Goal: Information Seeking & Learning: Learn about a topic

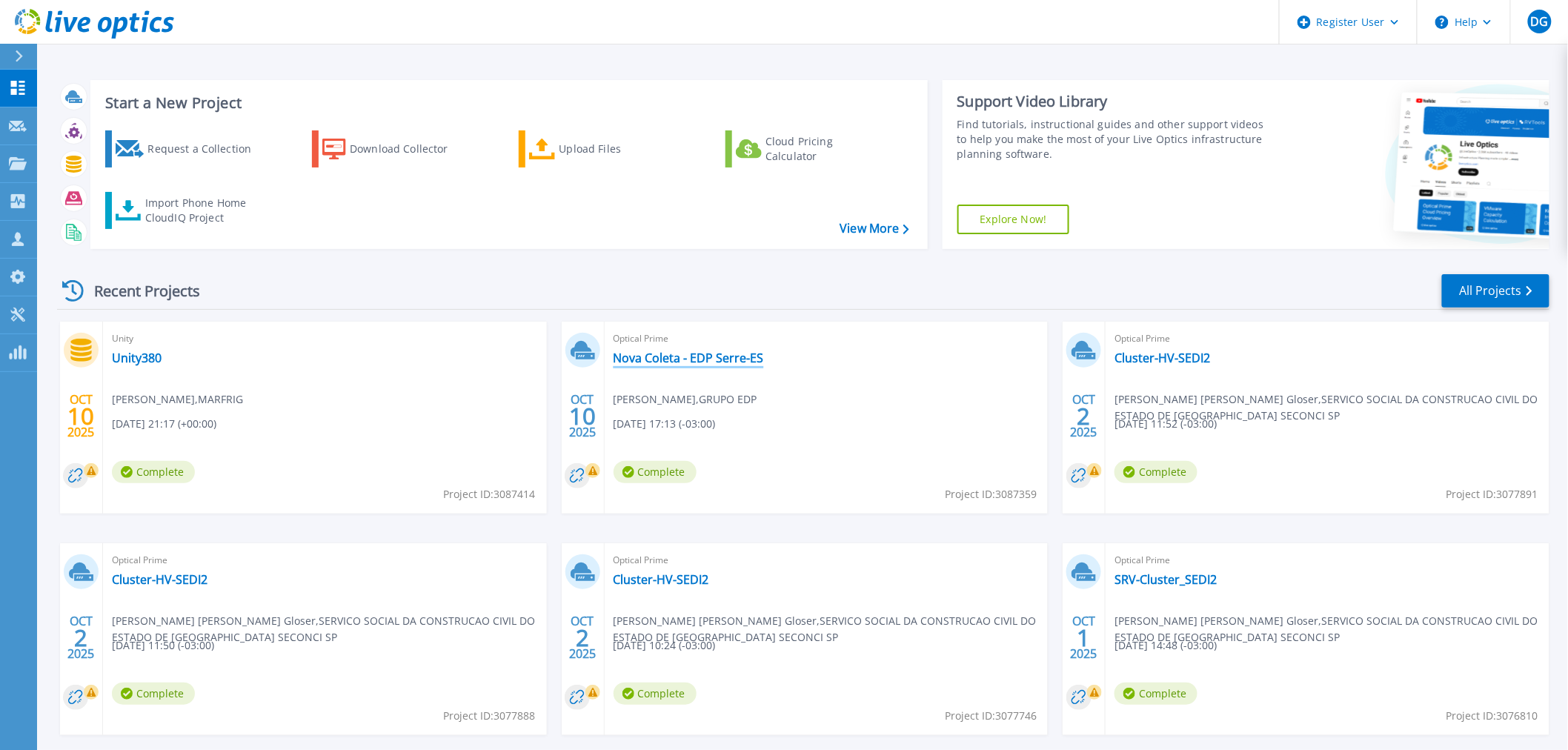
click at [671, 358] on link "Nova Coleta - EDP Serre-ES" at bounding box center [689, 358] width 151 height 15
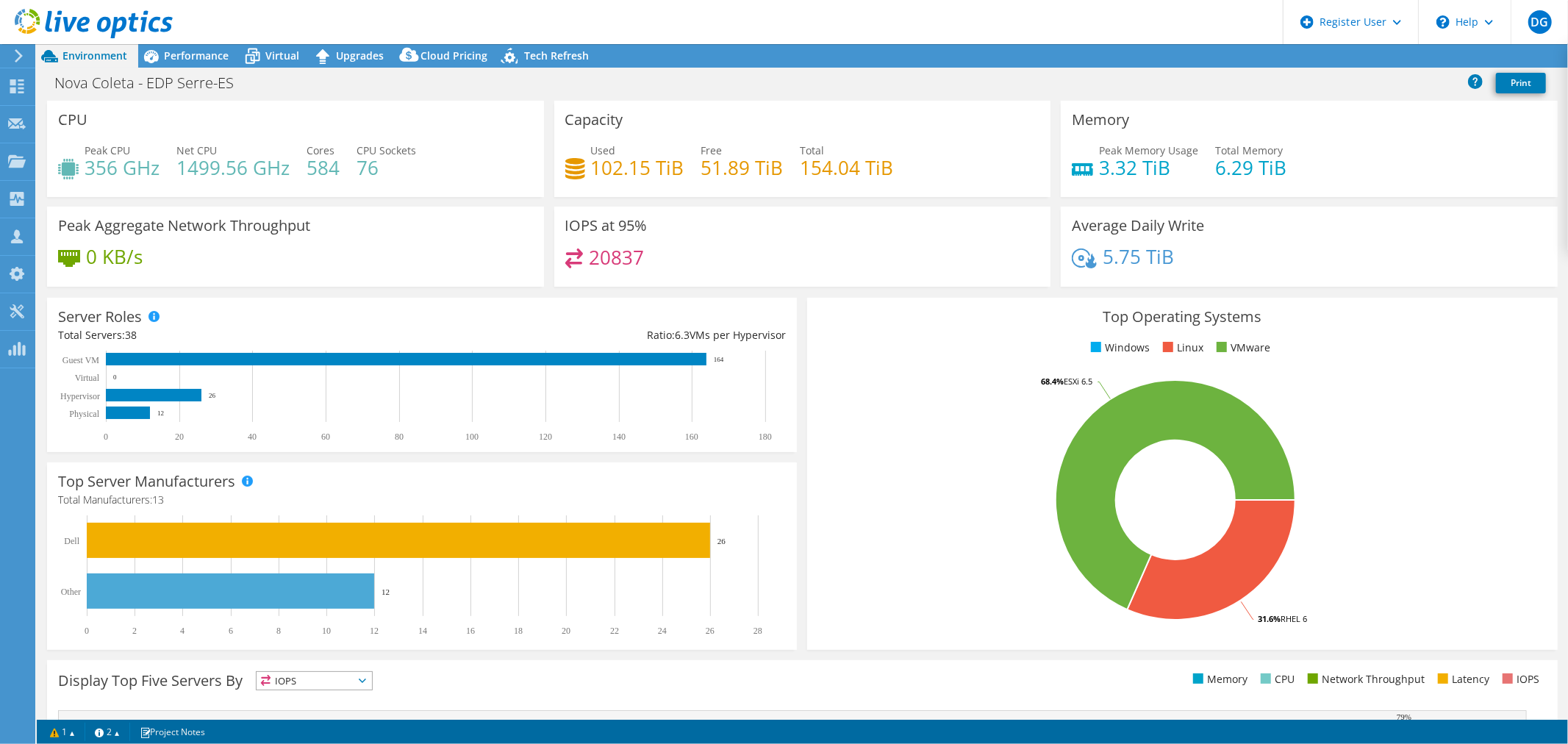
select select "USD"
click at [197, 62] on div "Performance" at bounding box center [189, 56] width 101 height 24
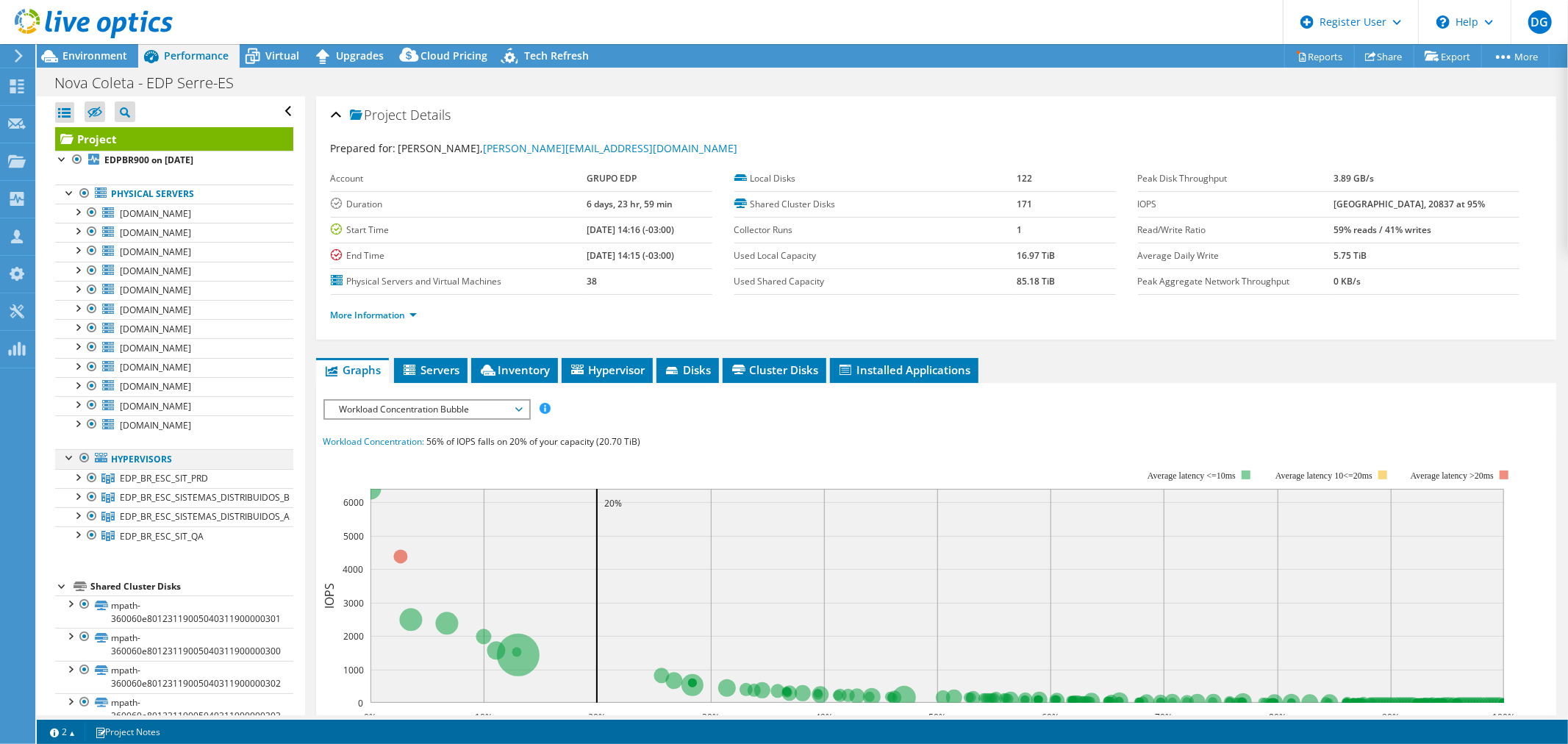
click at [84, 460] on div at bounding box center [84, 458] width 15 height 18
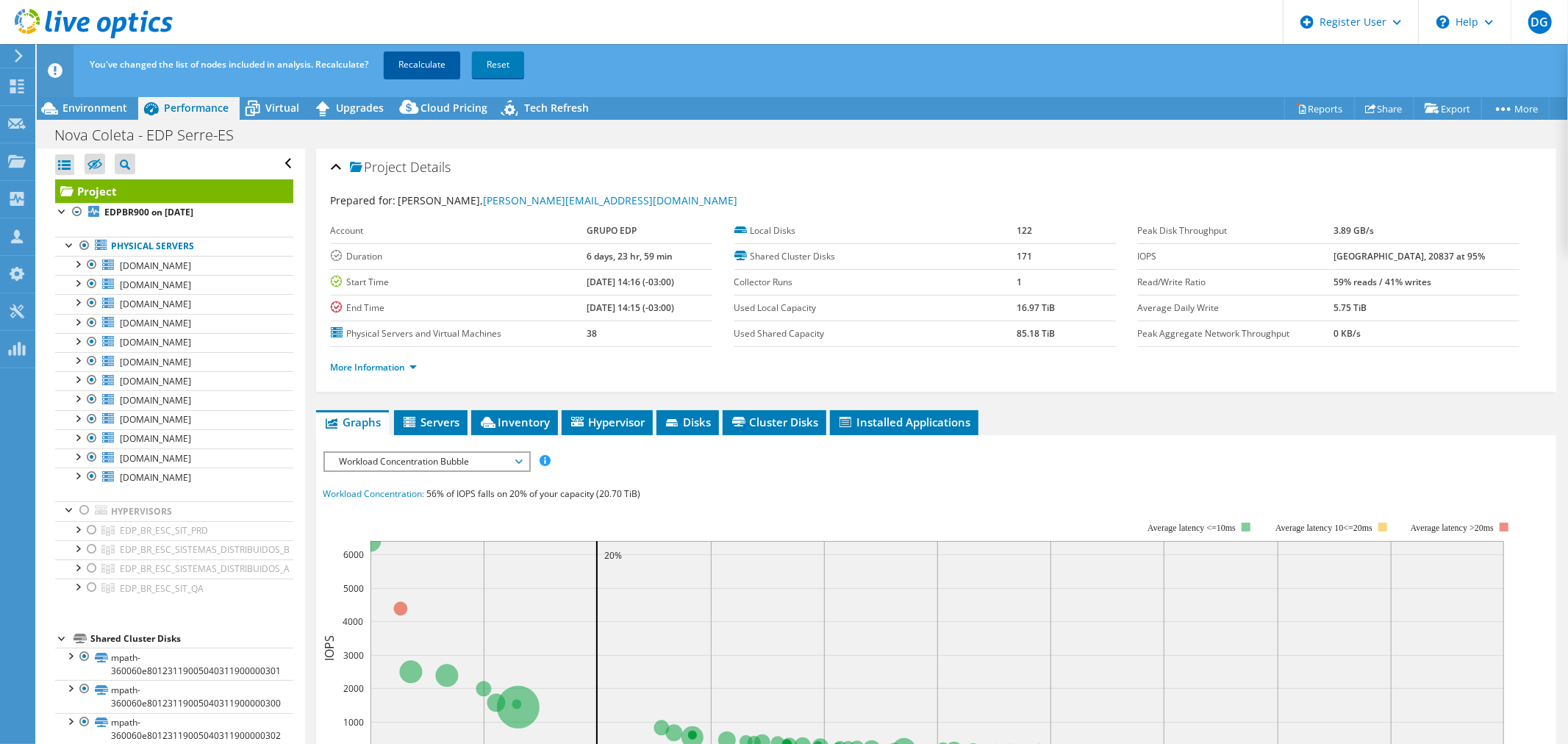
click at [442, 60] on link "Recalculate" at bounding box center [422, 65] width 76 height 27
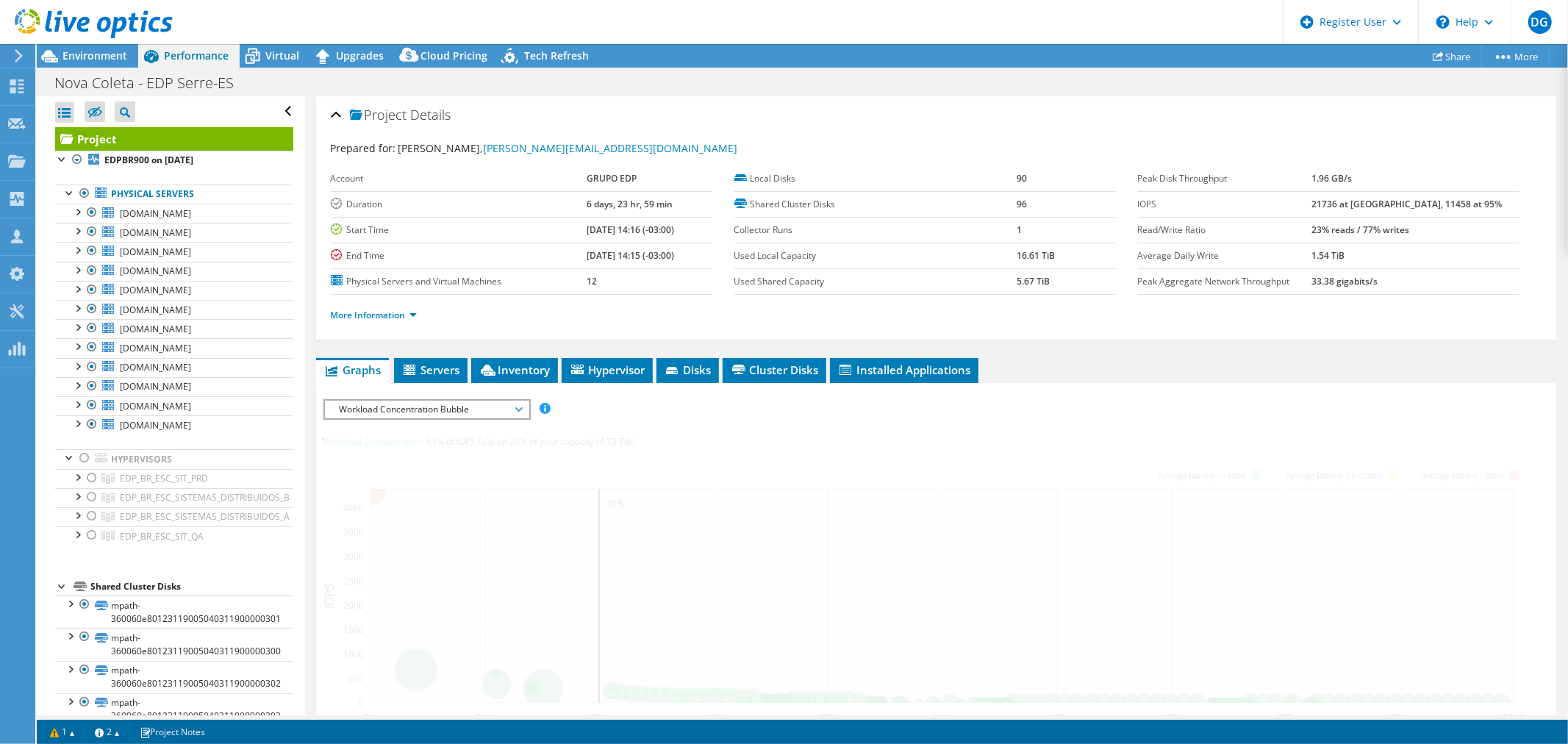
radio input "false"
radio input "true"
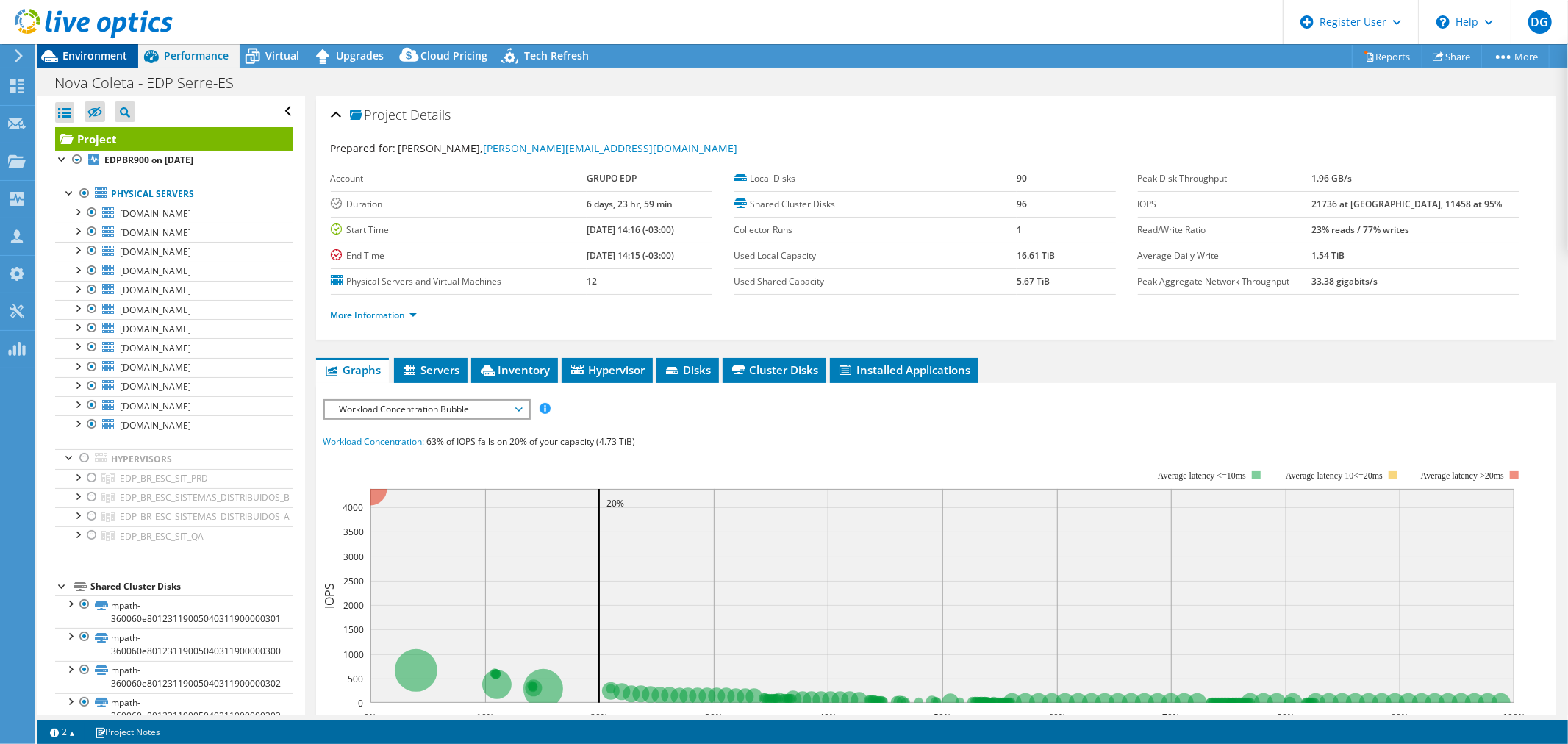
click at [76, 60] on span "Environment" at bounding box center [94, 55] width 64 height 14
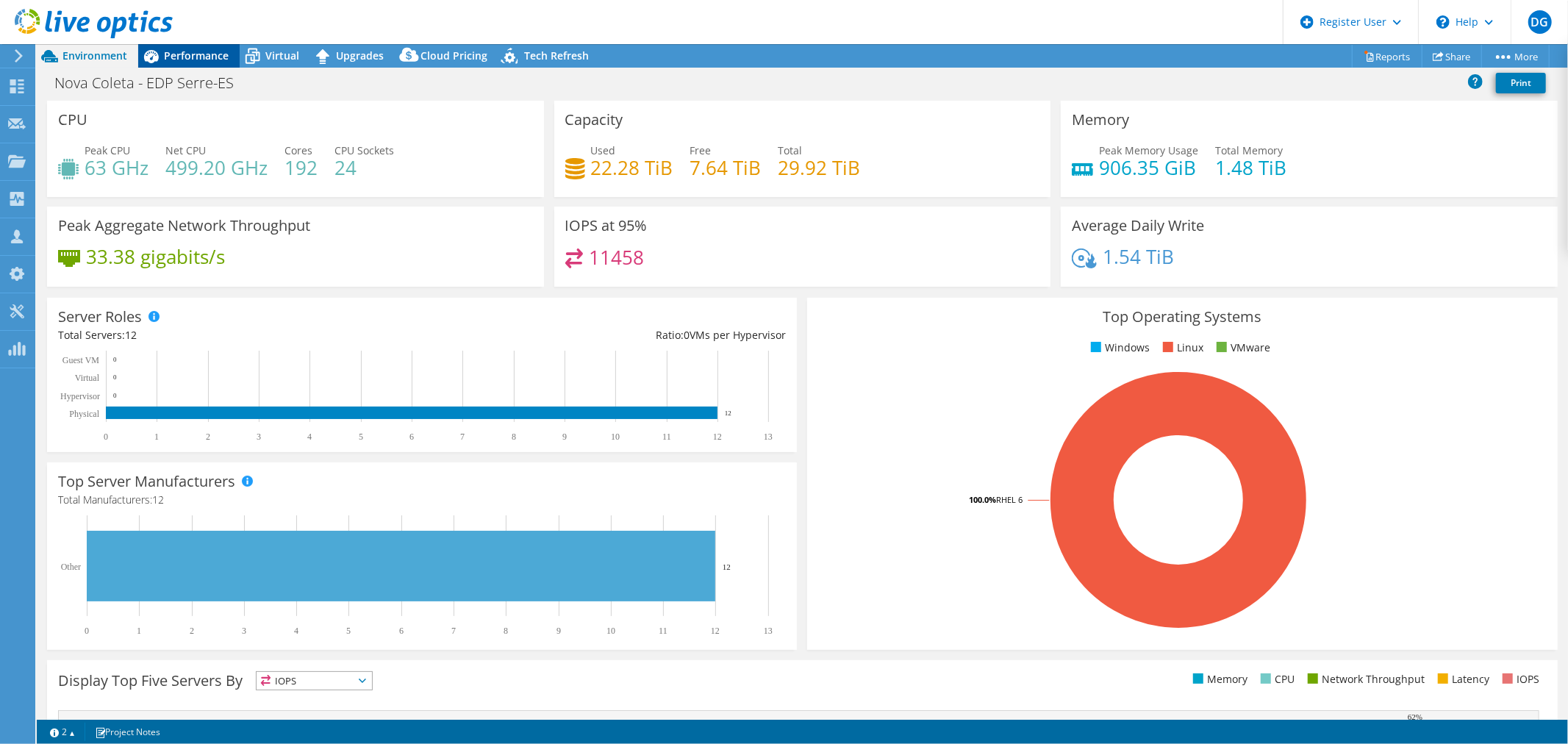
click at [194, 61] on span "Performance" at bounding box center [196, 55] width 64 height 14
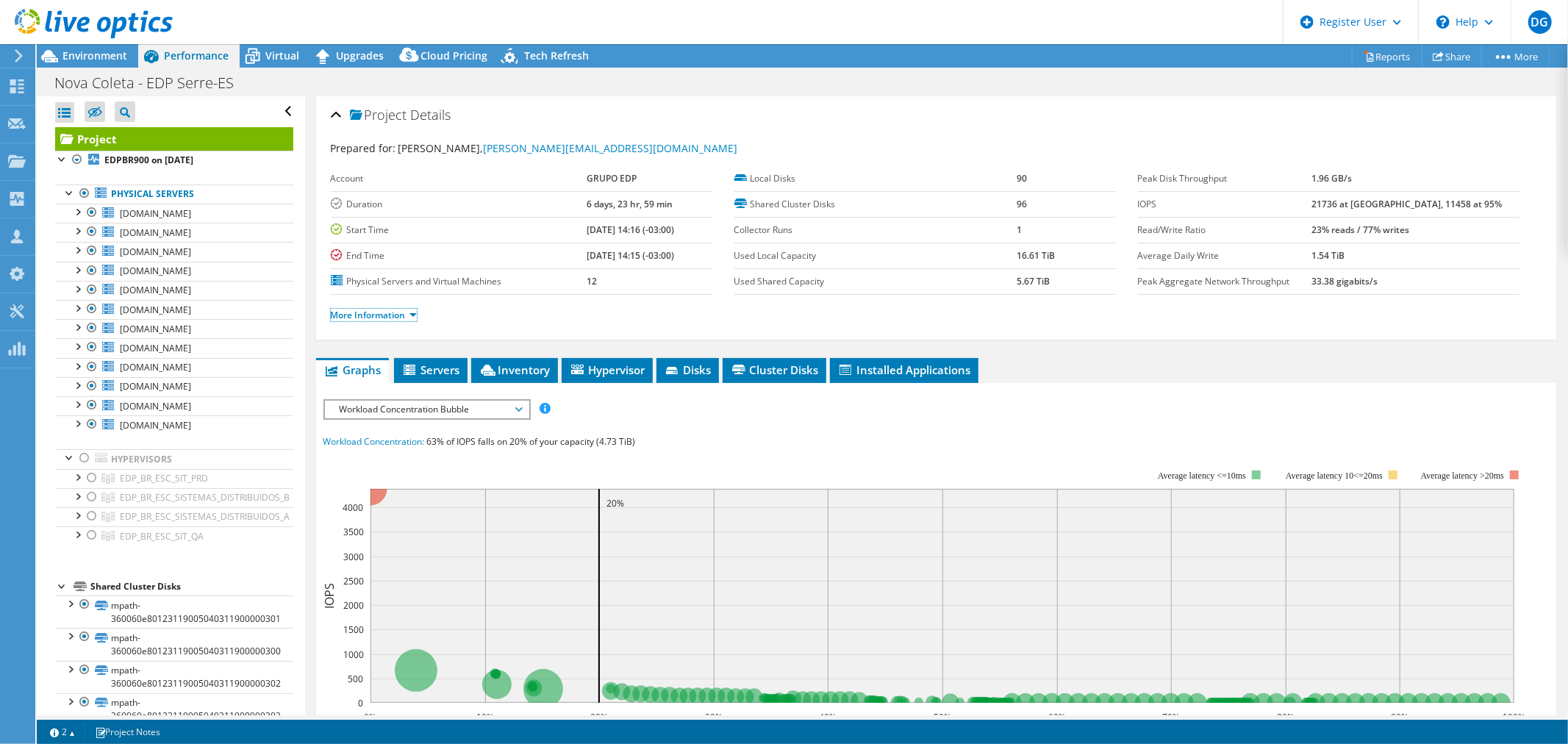
drag, startPoint x: 342, startPoint y: 316, endPoint x: 559, endPoint y: 333, distance: 217.7
click at [342, 316] on link "More Information" at bounding box center [374, 314] width 86 height 13
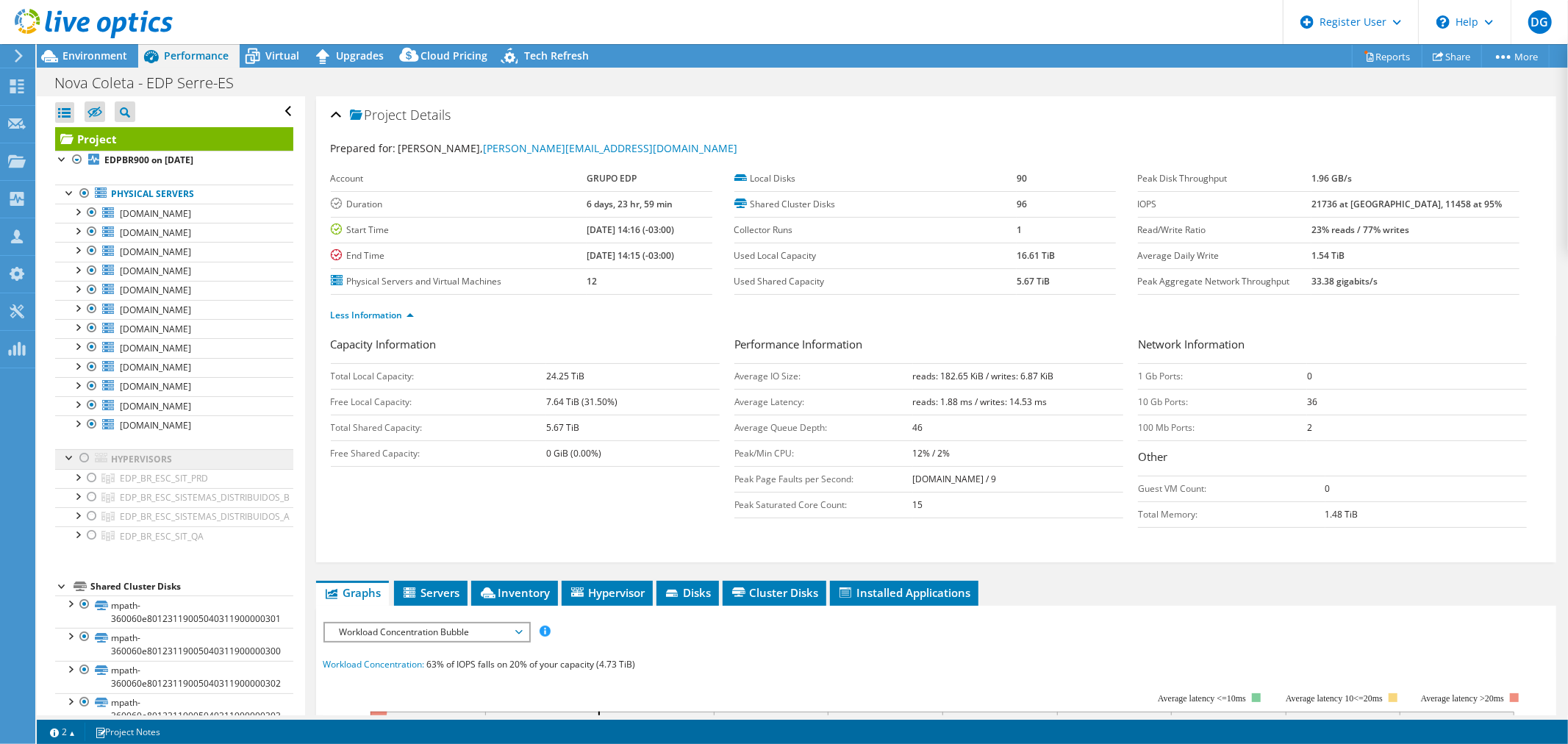
drag, startPoint x: 78, startPoint y: 461, endPoint x: 98, endPoint y: 460, distance: 20.0
click at [78, 461] on div at bounding box center [84, 458] width 15 height 18
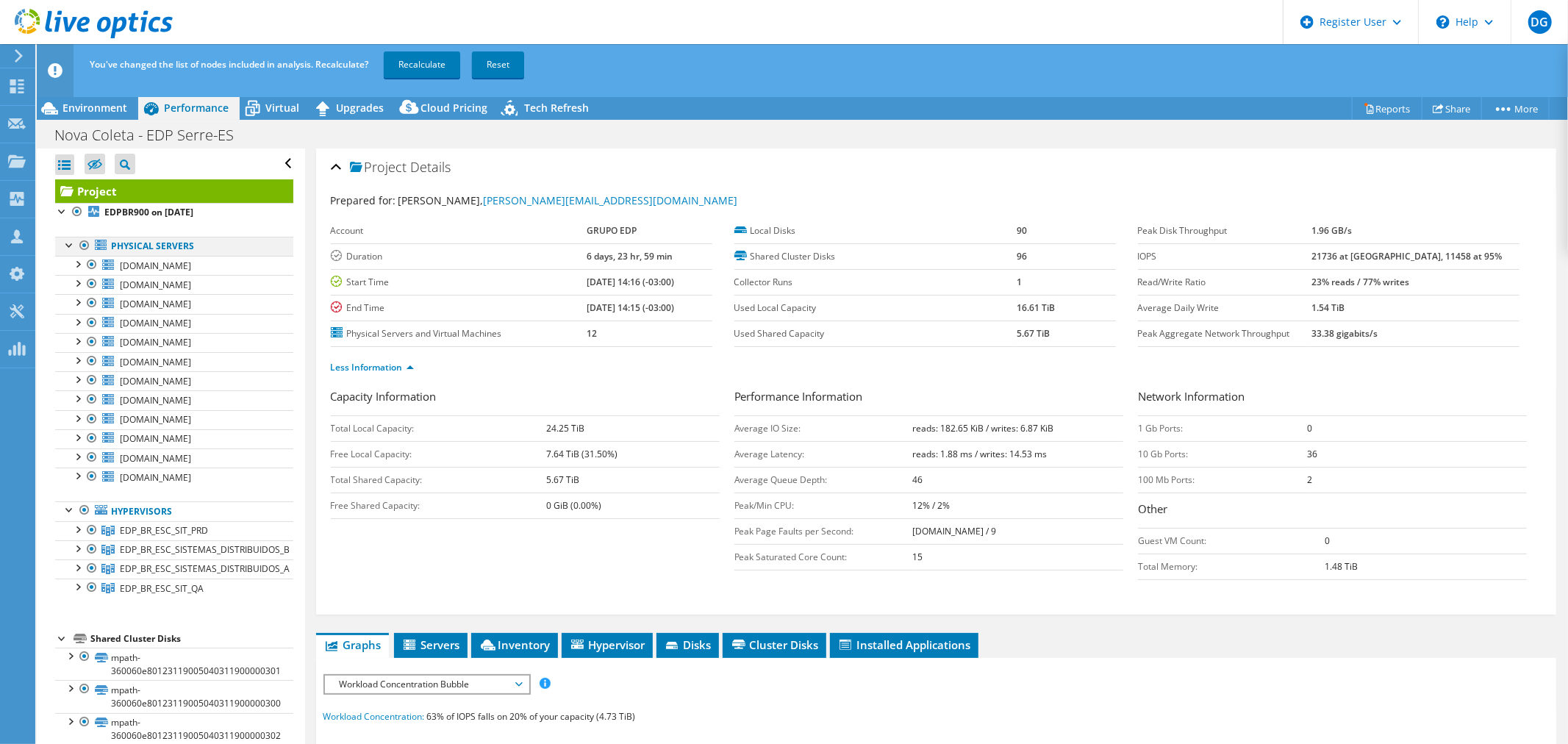
click at [86, 248] on div at bounding box center [84, 246] width 15 height 18
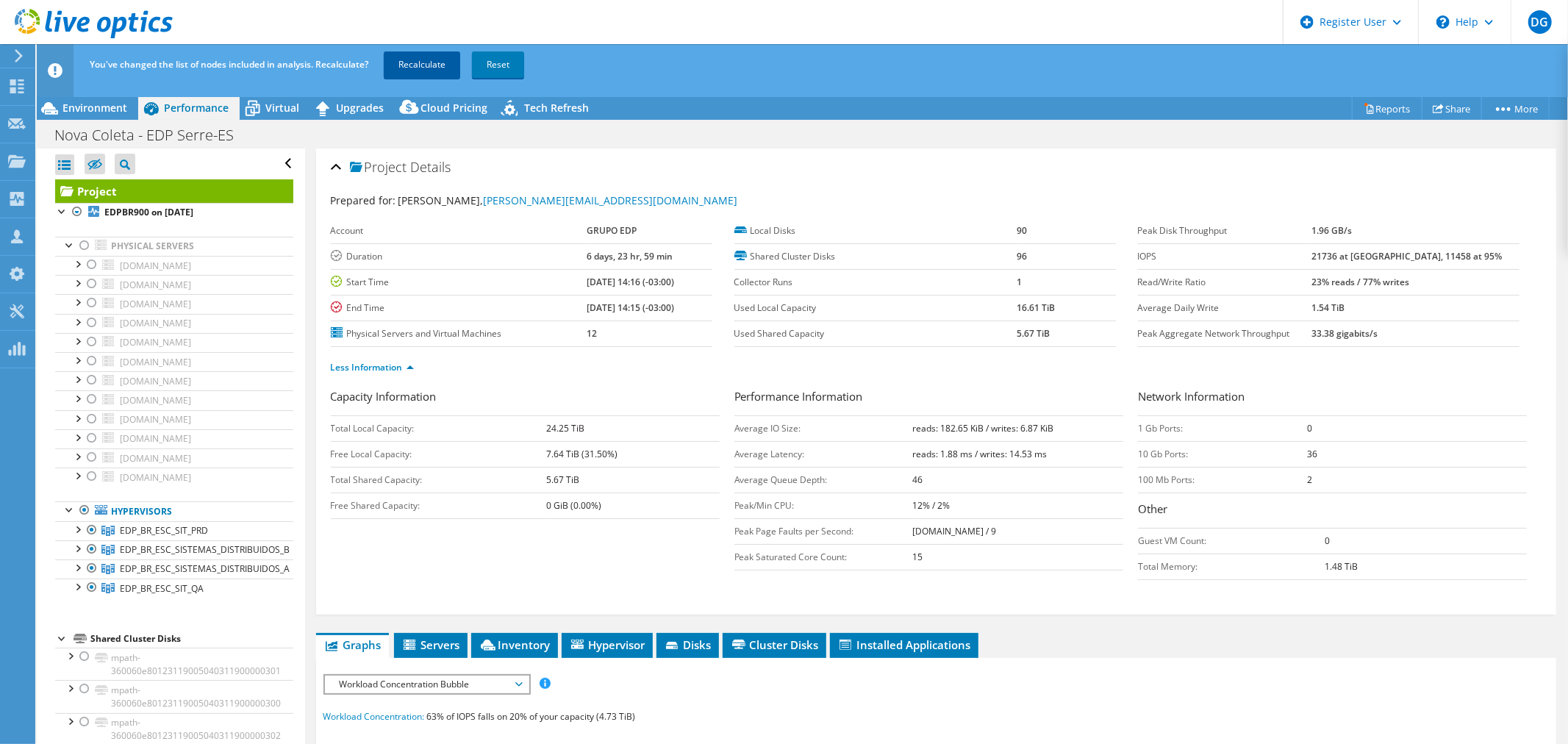
click at [416, 70] on link "Recalculate" at bounding box center [422, 65] width 76 height 27
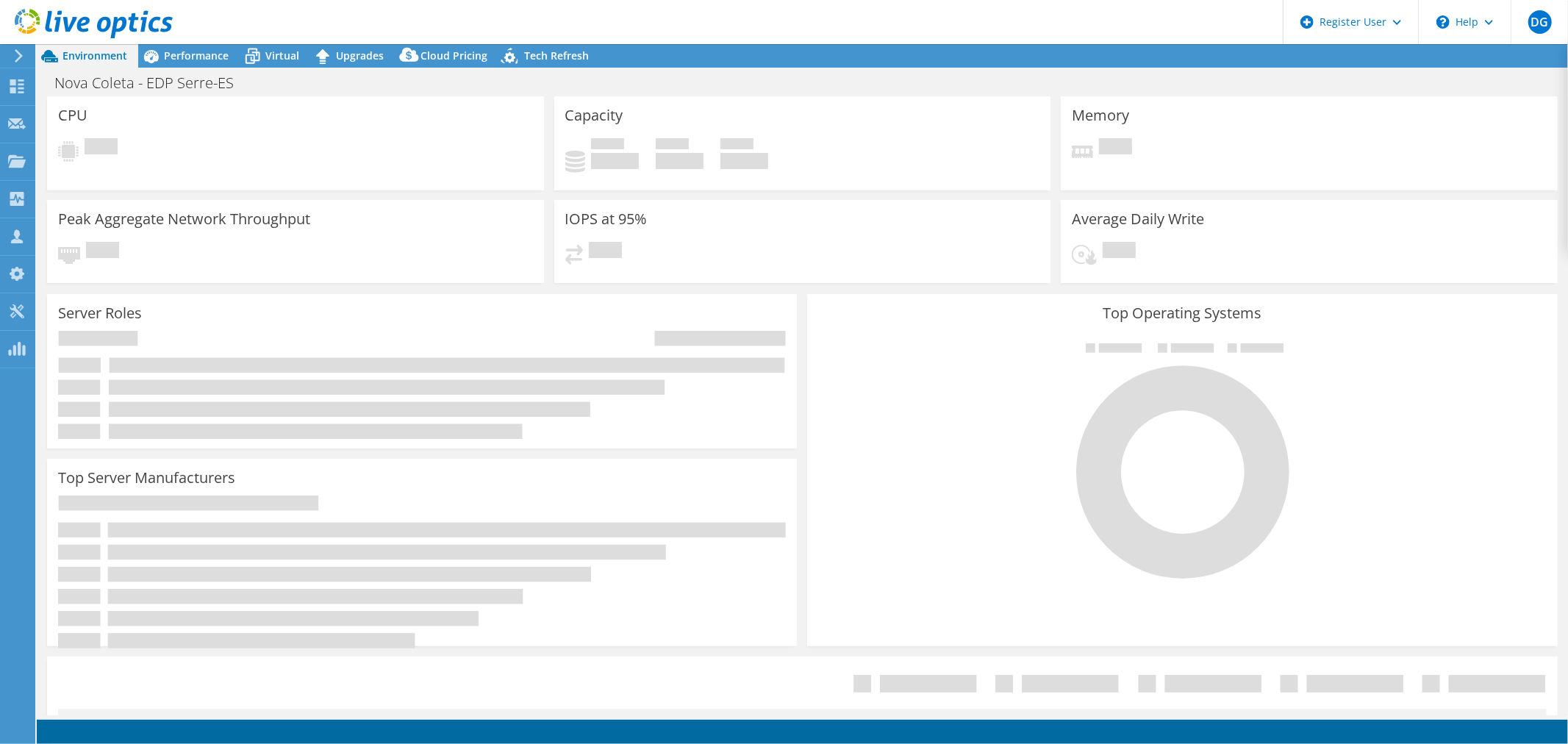
select select "USD"
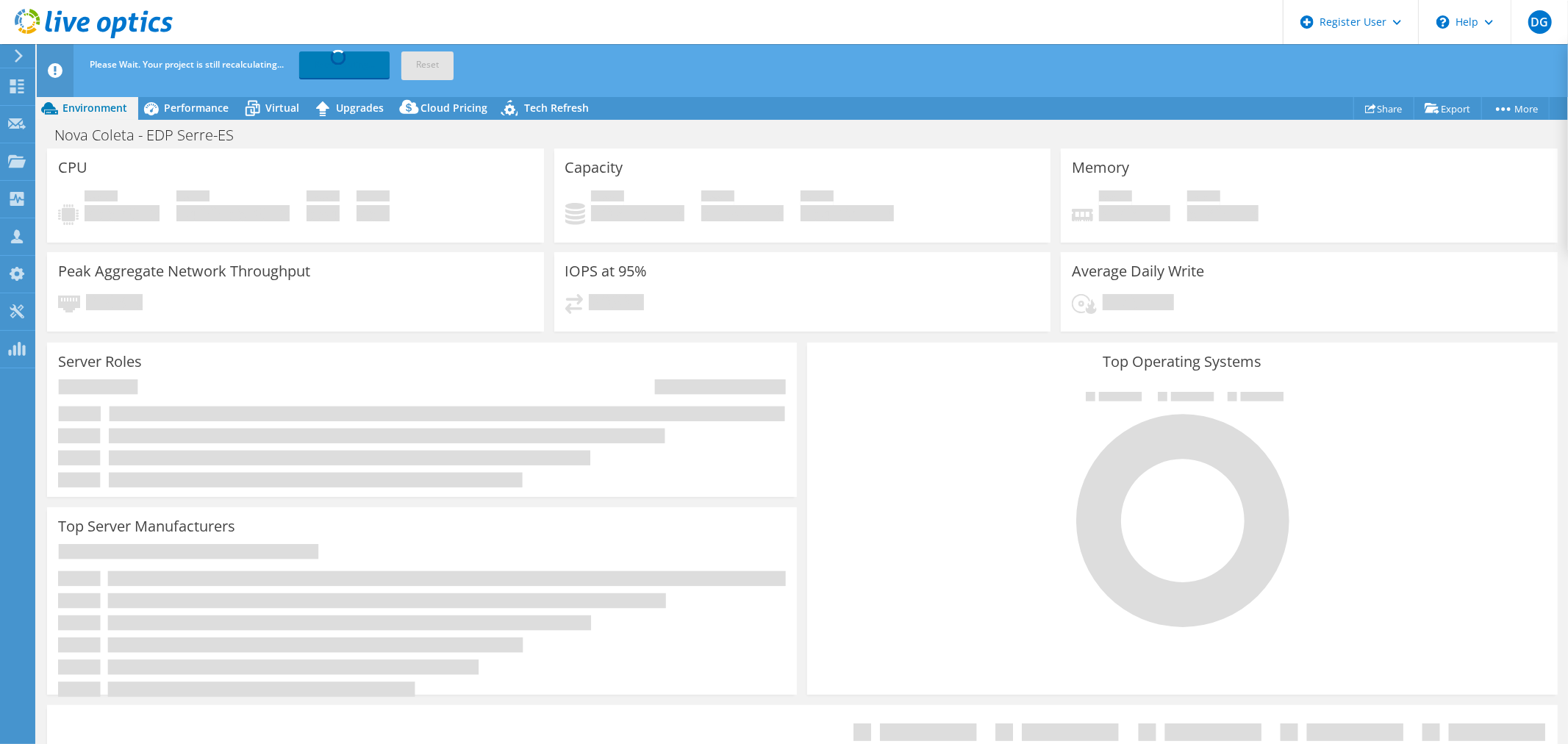
click at [99, 20] on use at bounding box center [94, 24] width 158 height 30
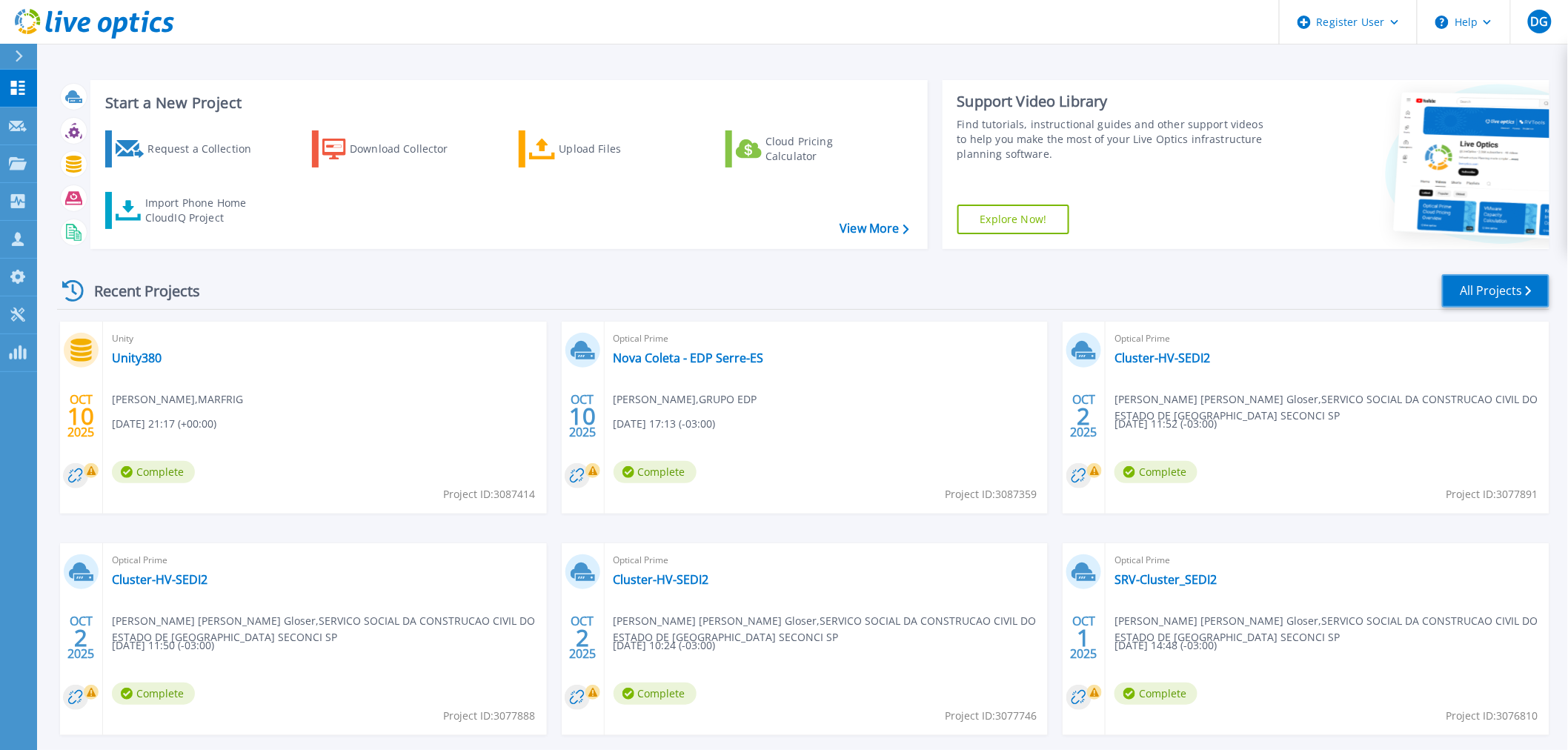
click at [1497, 306] on link "All Projects" at bounding box center [1496, 291] width 107 height 34
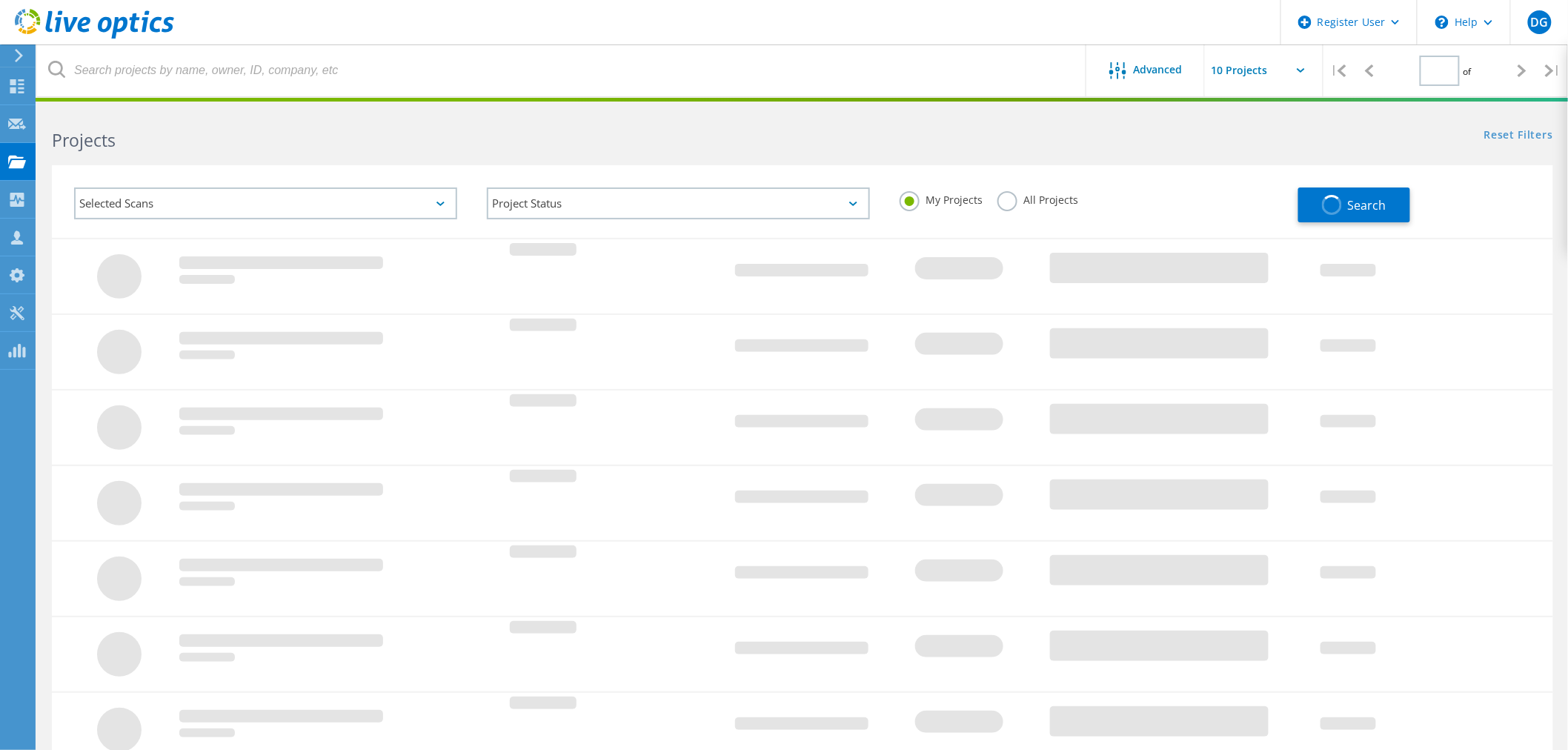
type input "1"
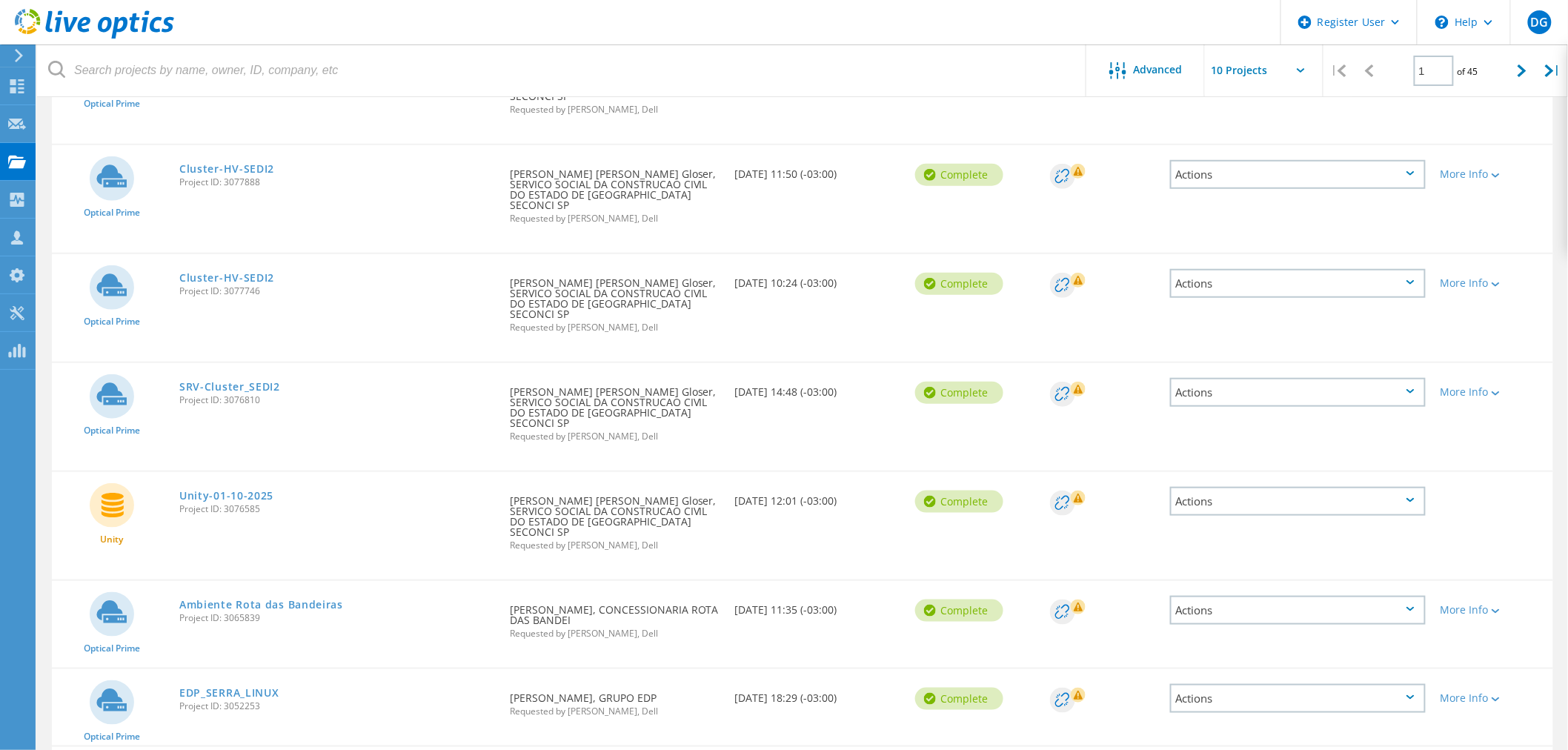
scroll to position [412, 0]
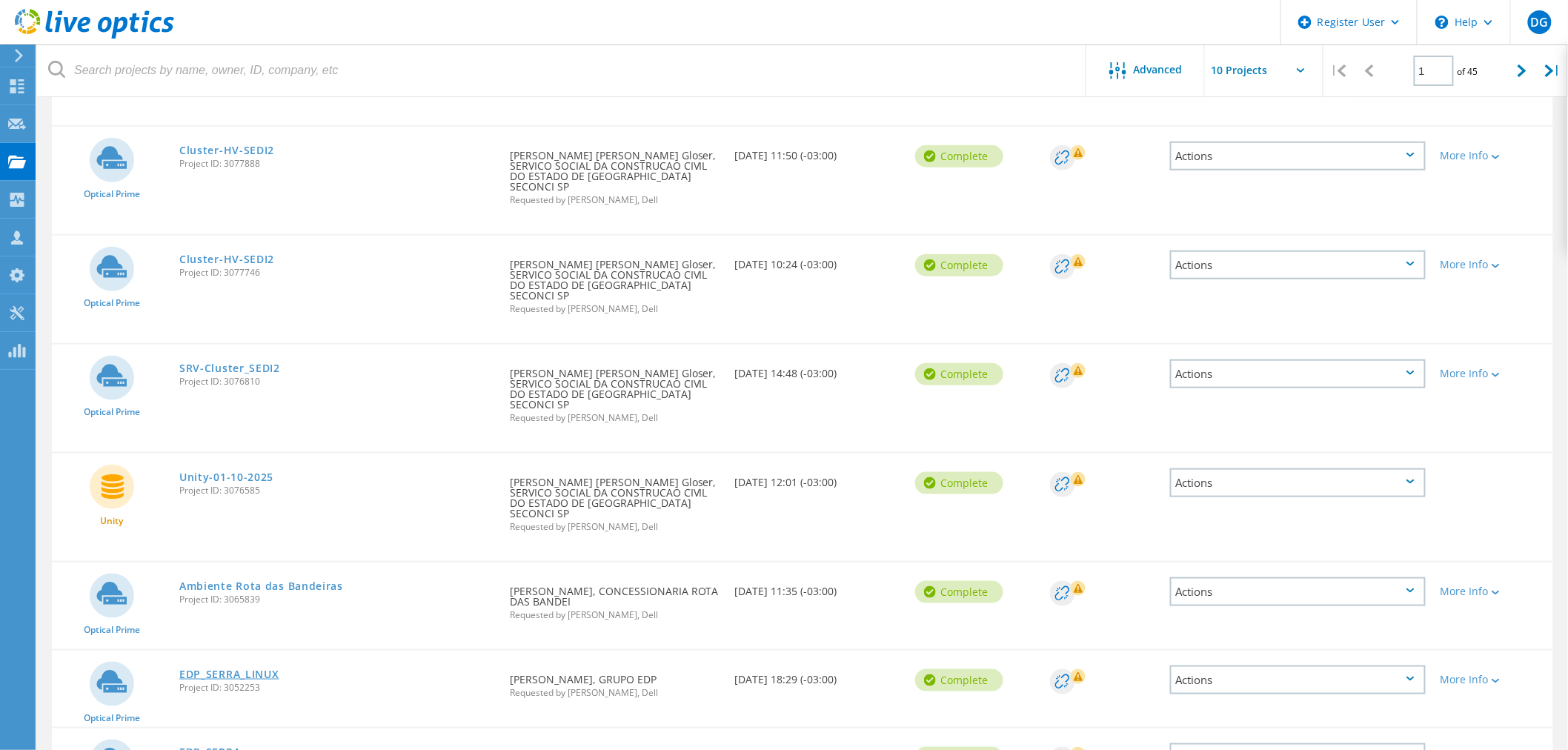
click at [268, 669] on link "EDP_SERRA_LINUX" at bounding box center [230, 675] width 100 height 10
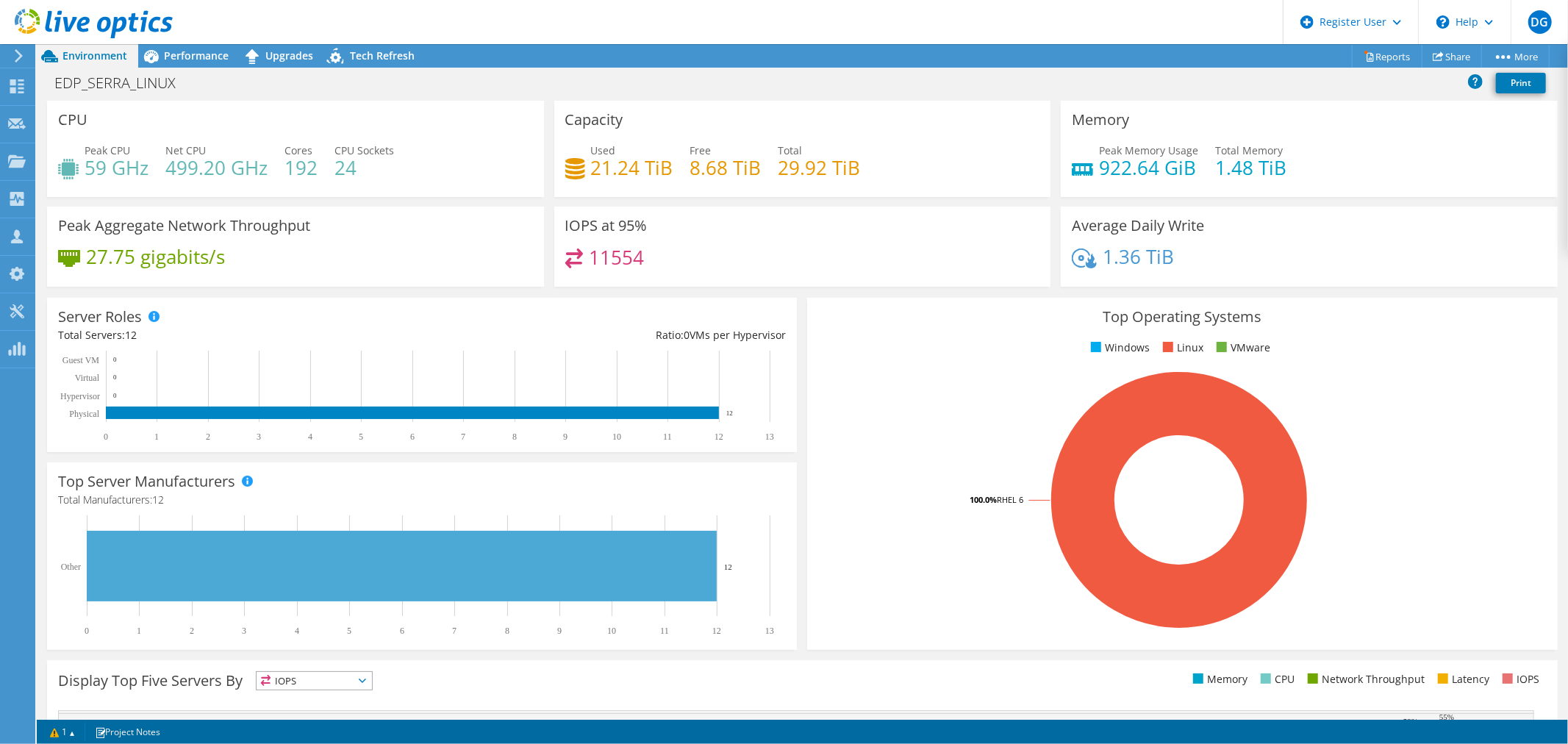
click at [900, 288] on div "IOPS at 95% 11554" at bounding box center [803, 251] width 507 height 89
click at [206, 56] on span "Performance" at bounding box center [196, 55] width 64 height 14
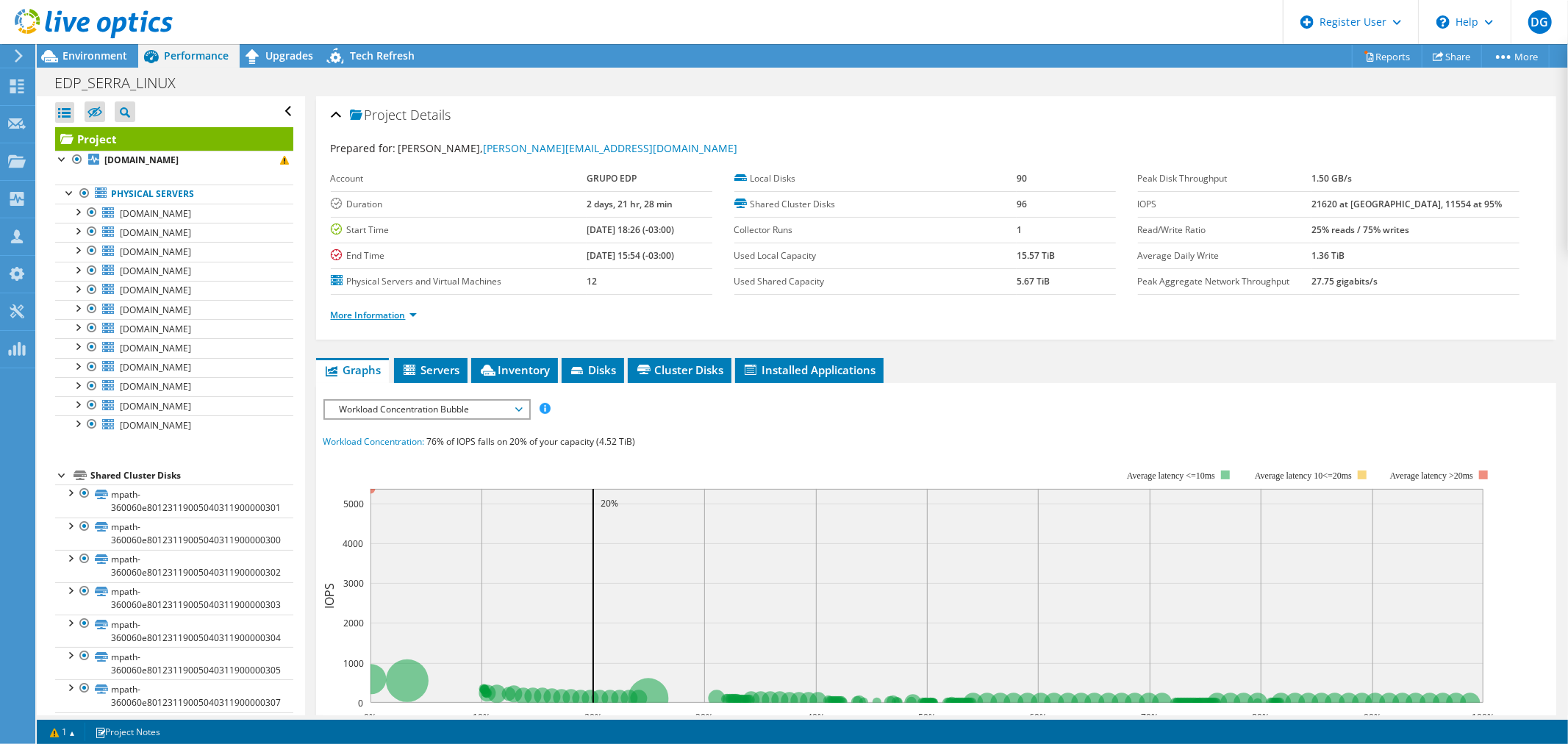
click at [370, 309] on link "More Information" at bounding box center [374, 314] width 86 height 13
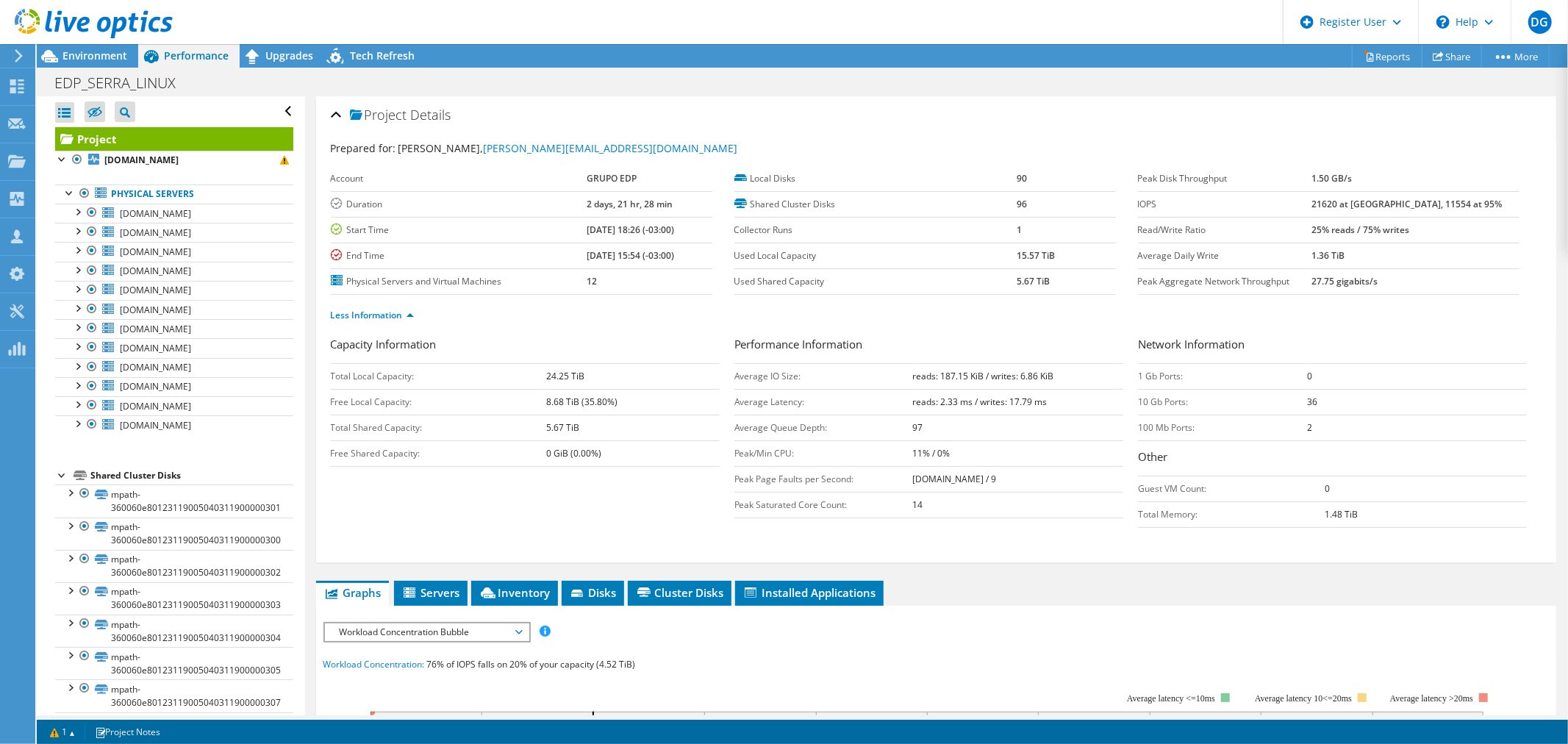
click at [119, 30] on use at bounding box center [94, 24] width 158 height 30
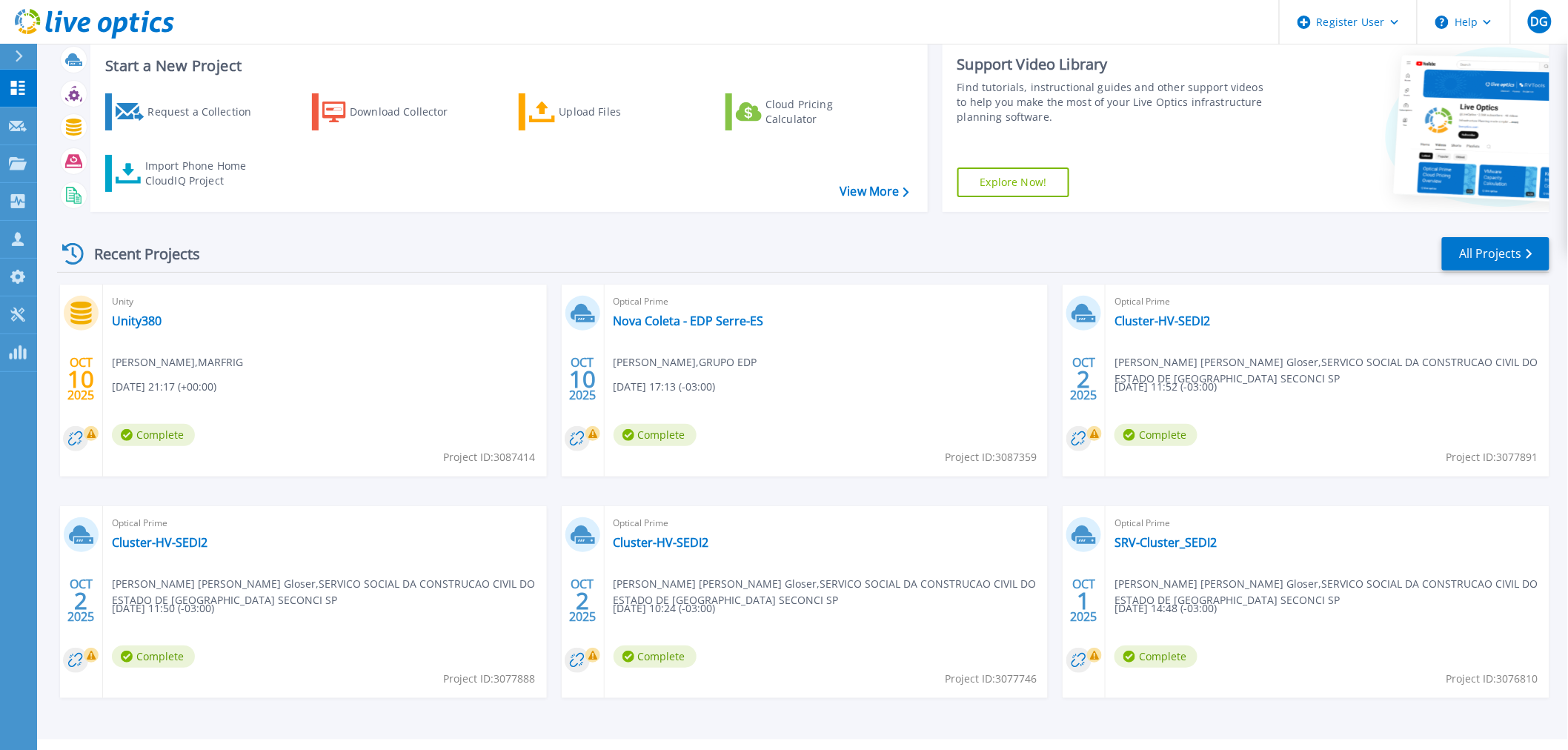
scroll to position [71, 0]
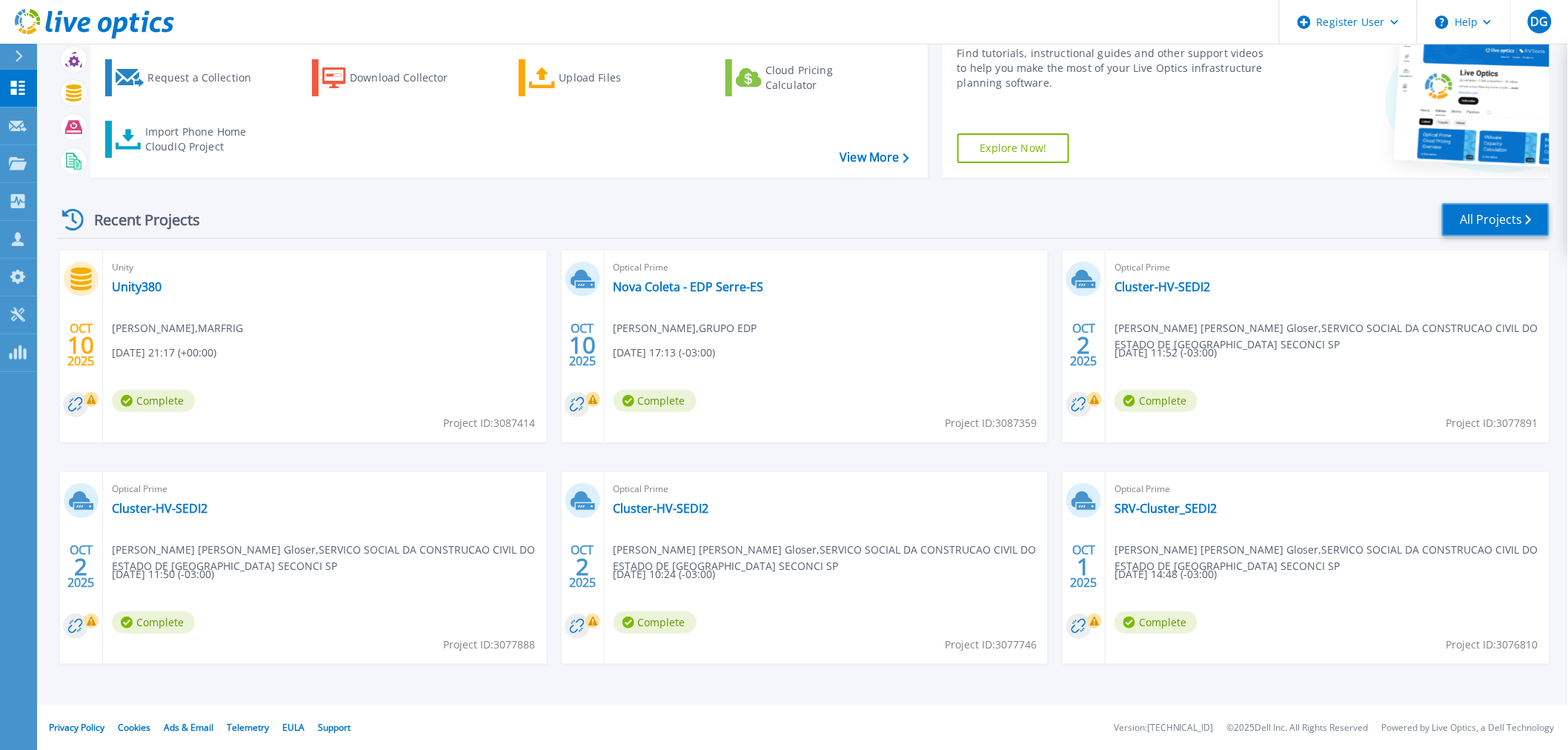
click at [1524, 231] on link "All Projects" at bounding box center [1496, 219] width 107 height 34
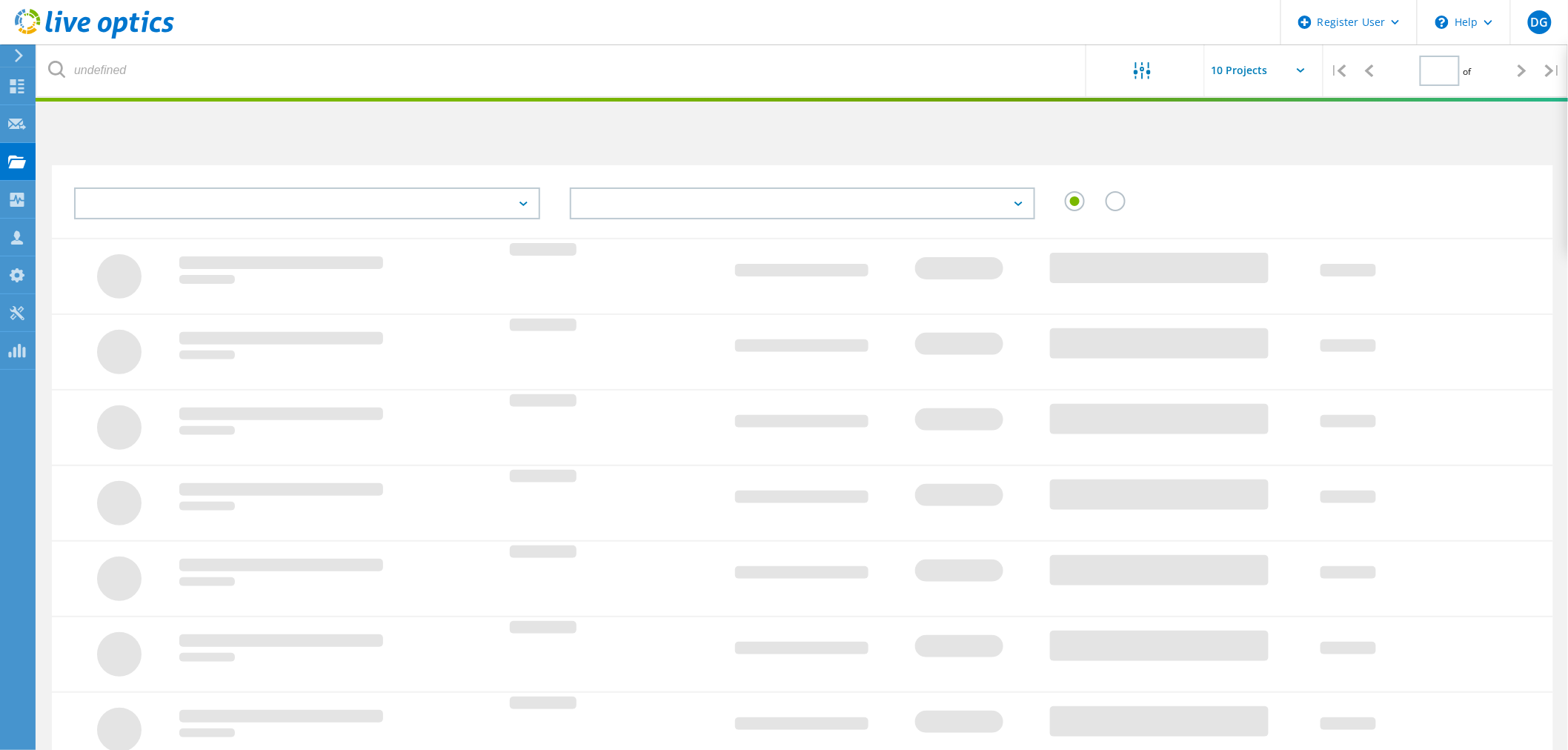
type input "1"
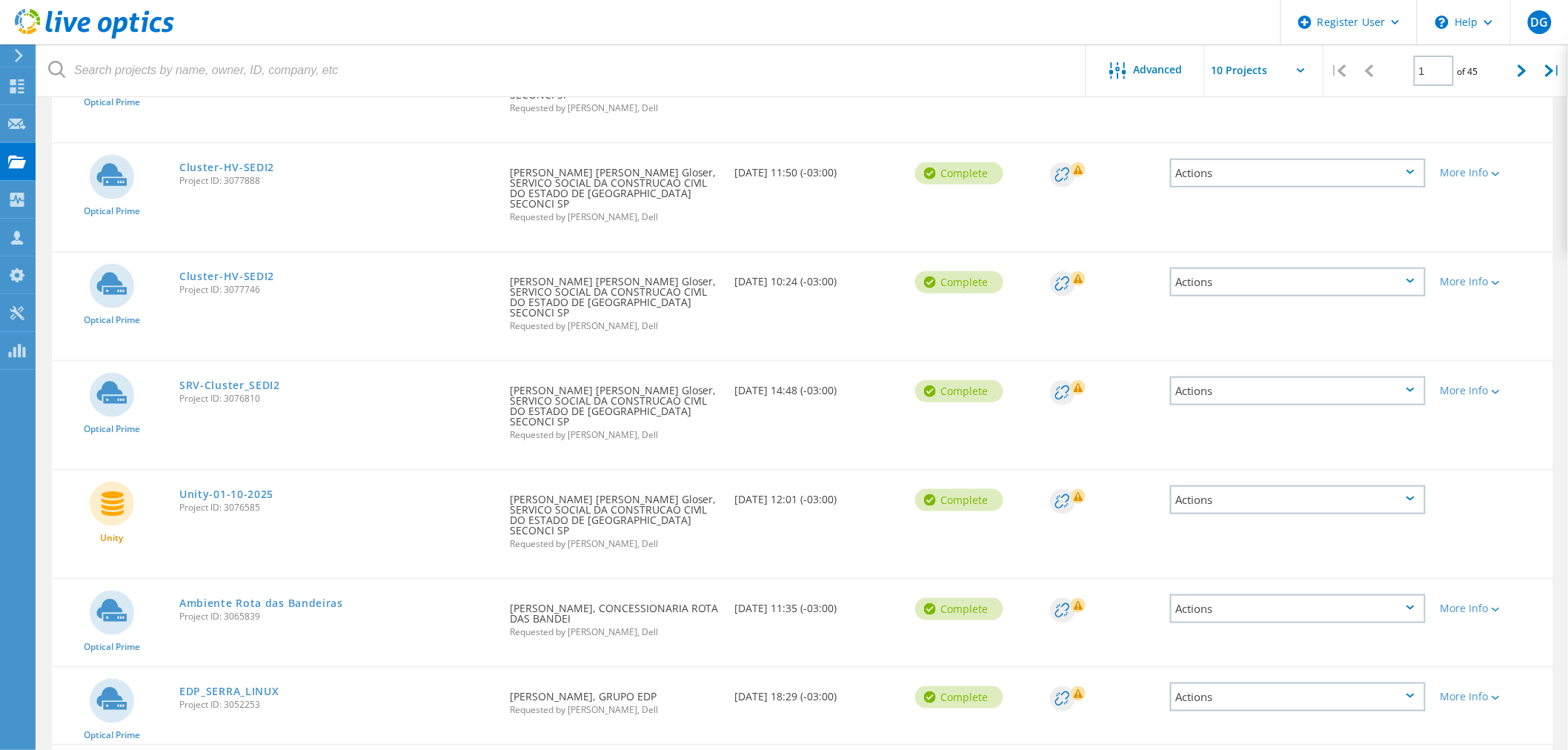
scroll to position [464, 0]
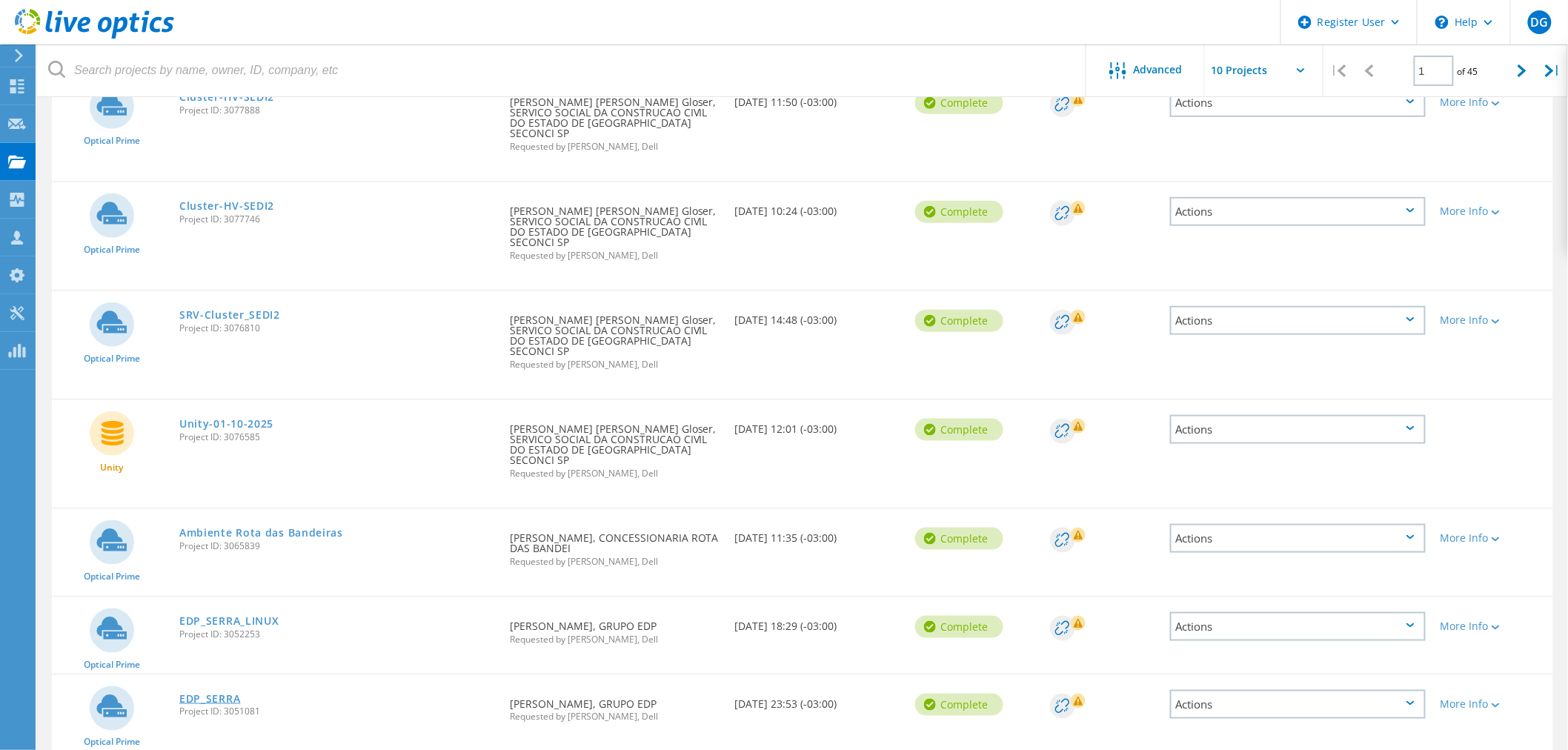
click at [204, 693] on link "EDP_SERRA" at bounding box center [210, 699] width 61 height 10
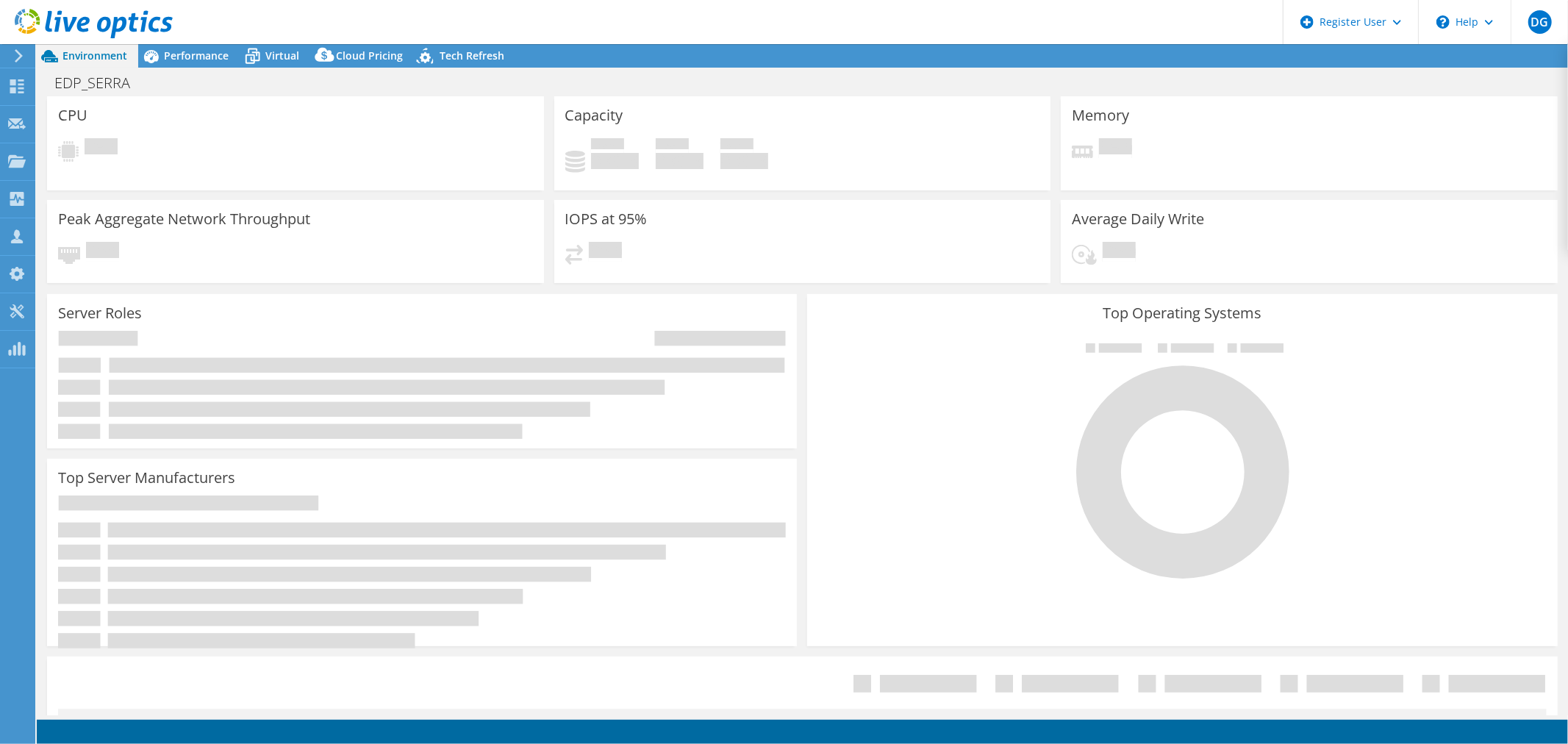
select select "USD"
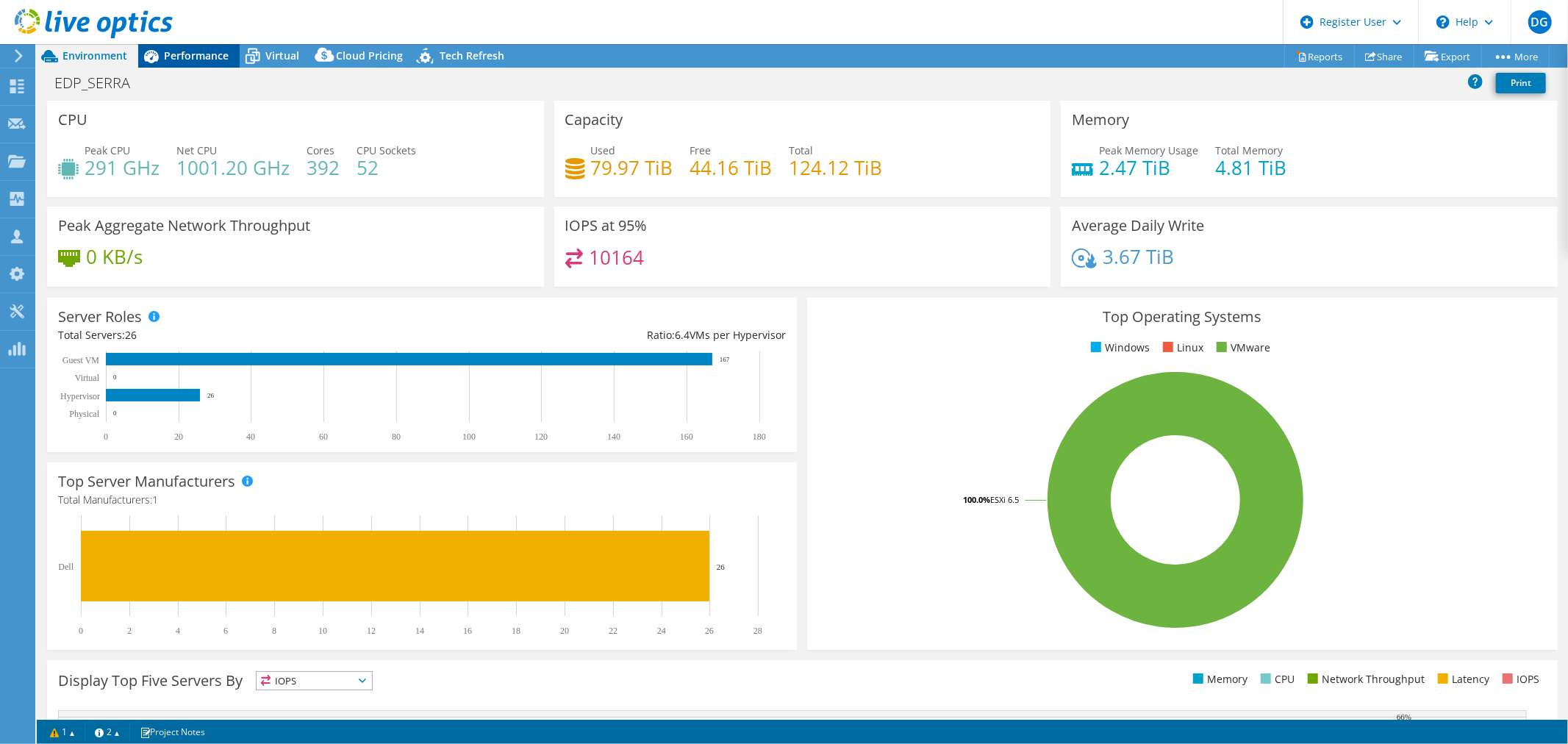
click at [183, 52] on span "Performance" at bounding box center [196, 55] width 64 height 14
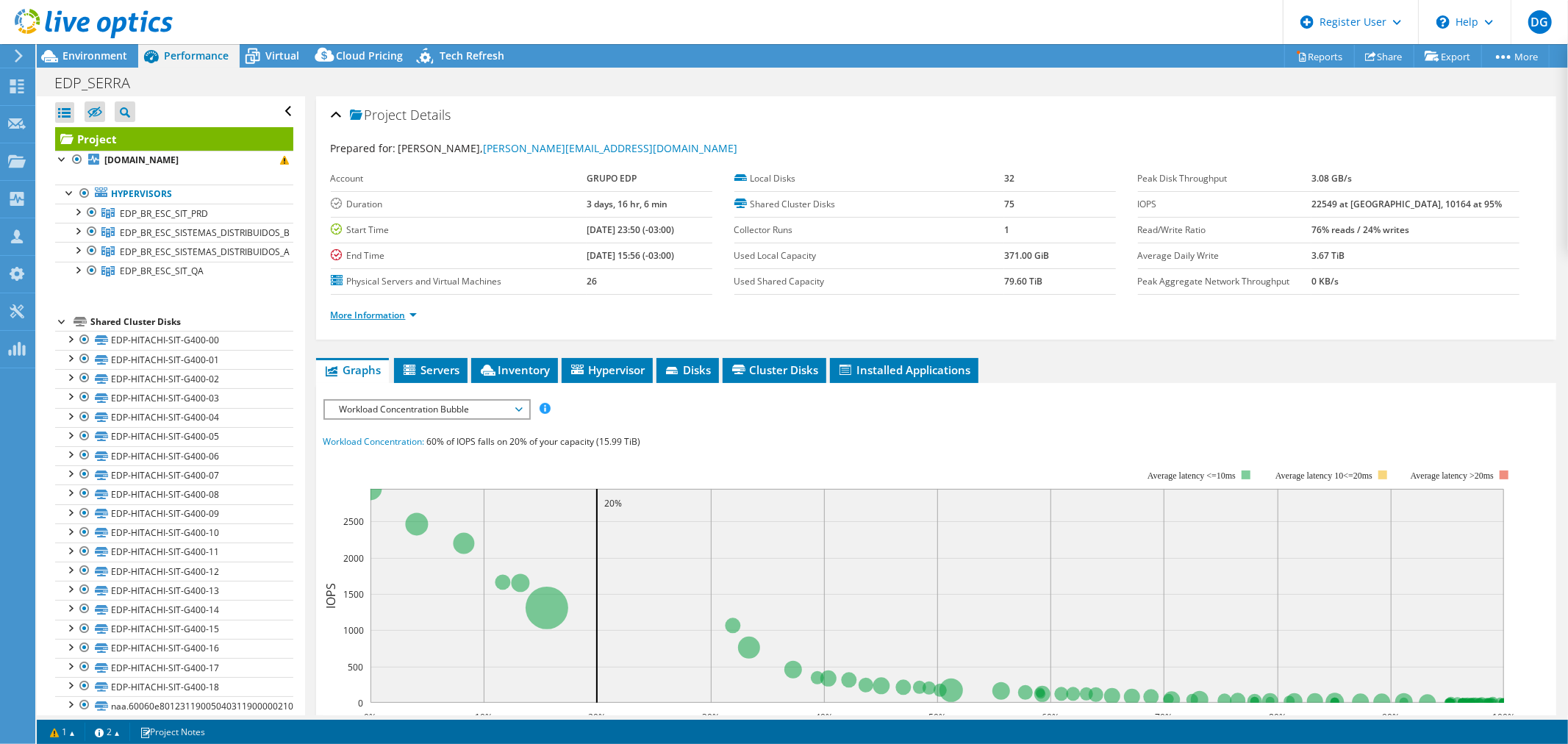
click at [360, 308] on link "More Information" at bounding box center [374, 314] width 86 height 13
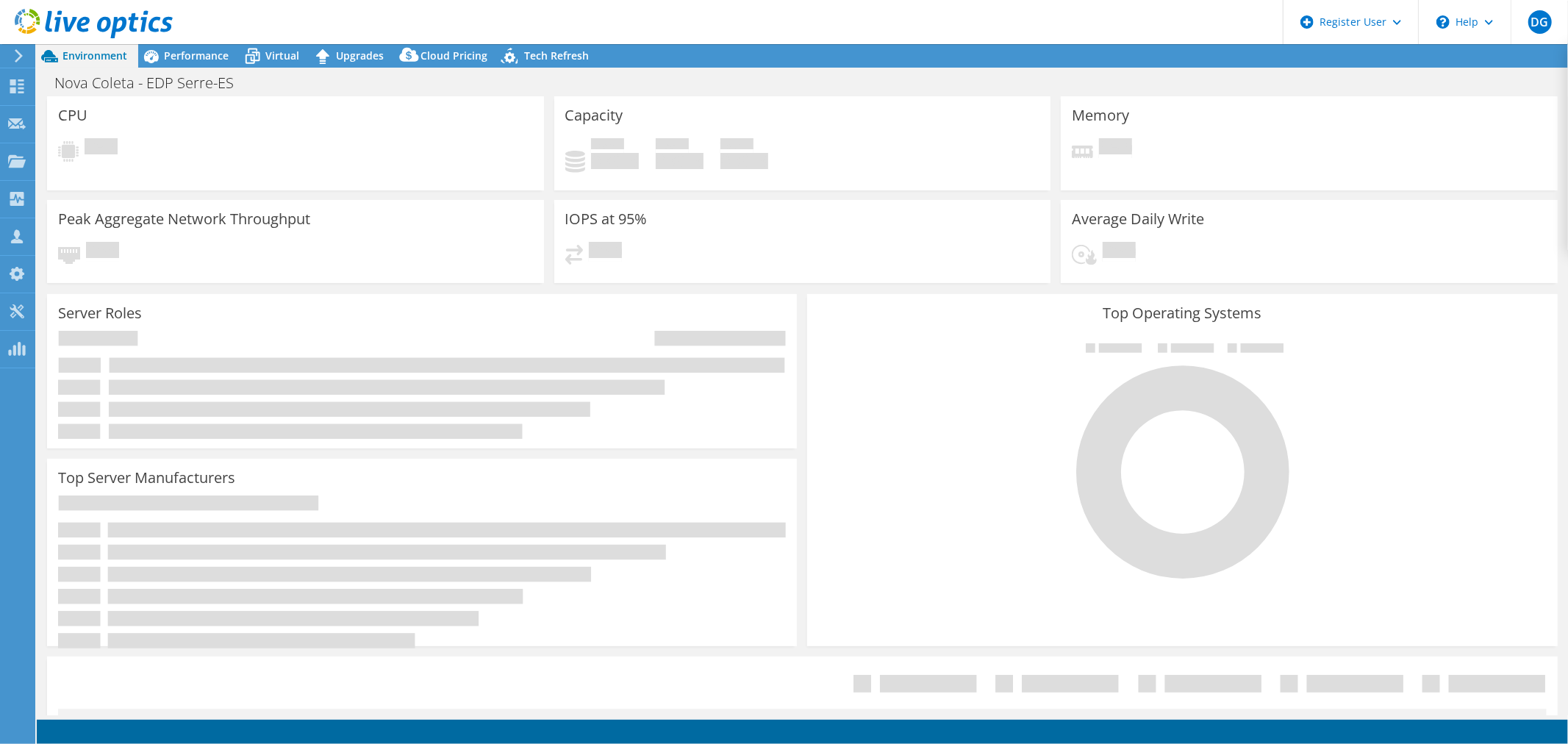
select select "USD"
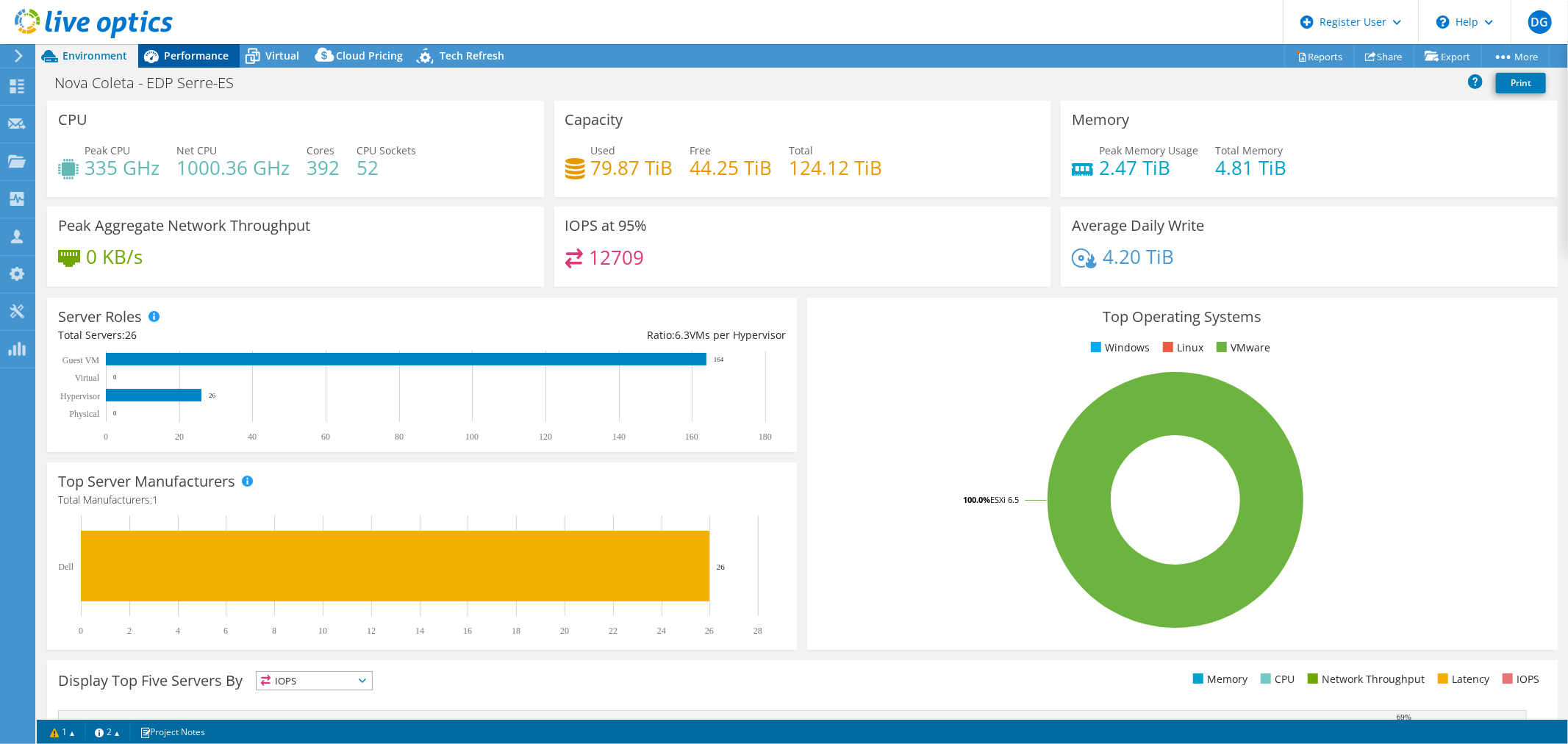
click at [175, 55] on span "Performance" at bounding box center [196, 55] width 64 height 14
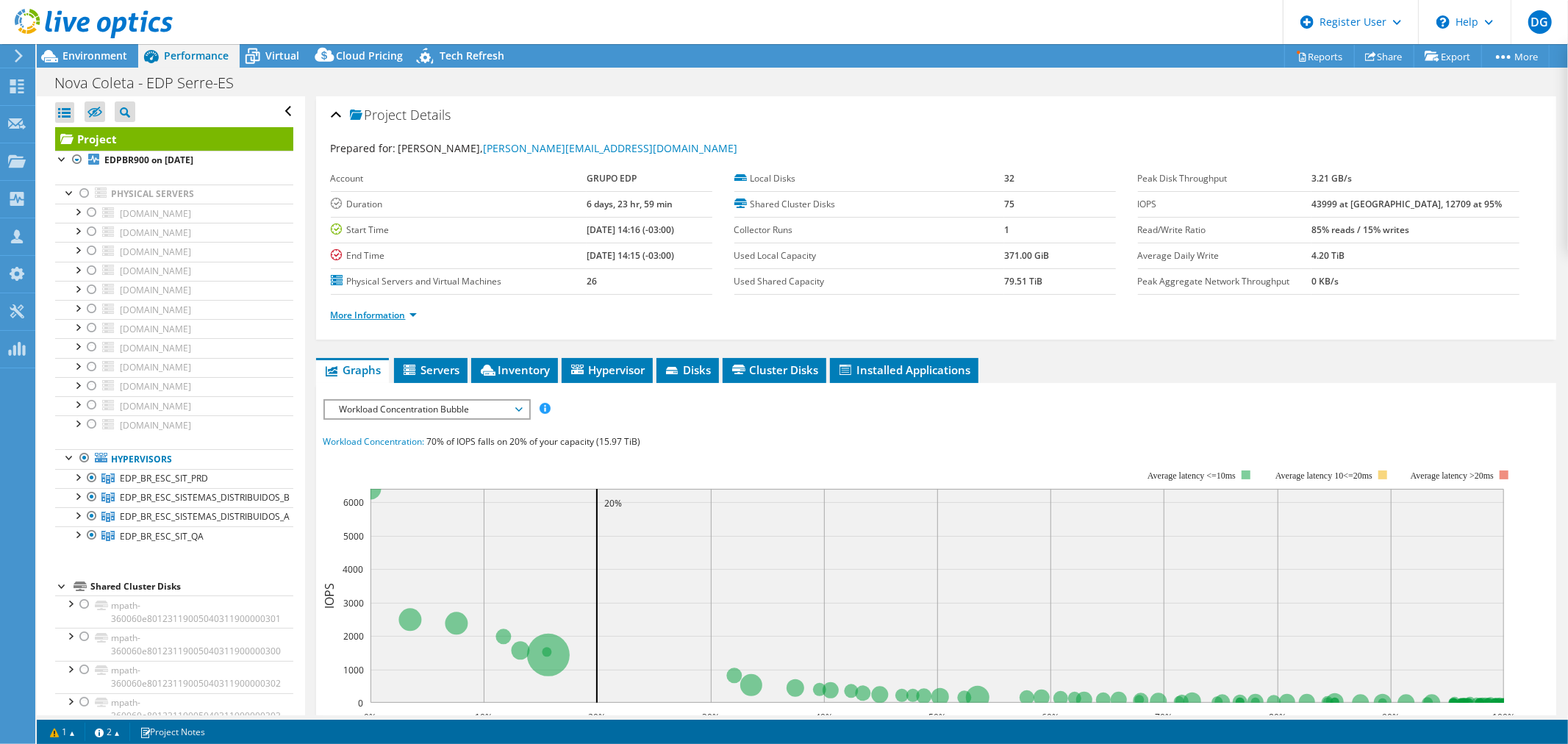
click at [385, 310] on link "More Information" at bounding box center [374, 314] width 86 height 13
